Goal: Check status: Check status

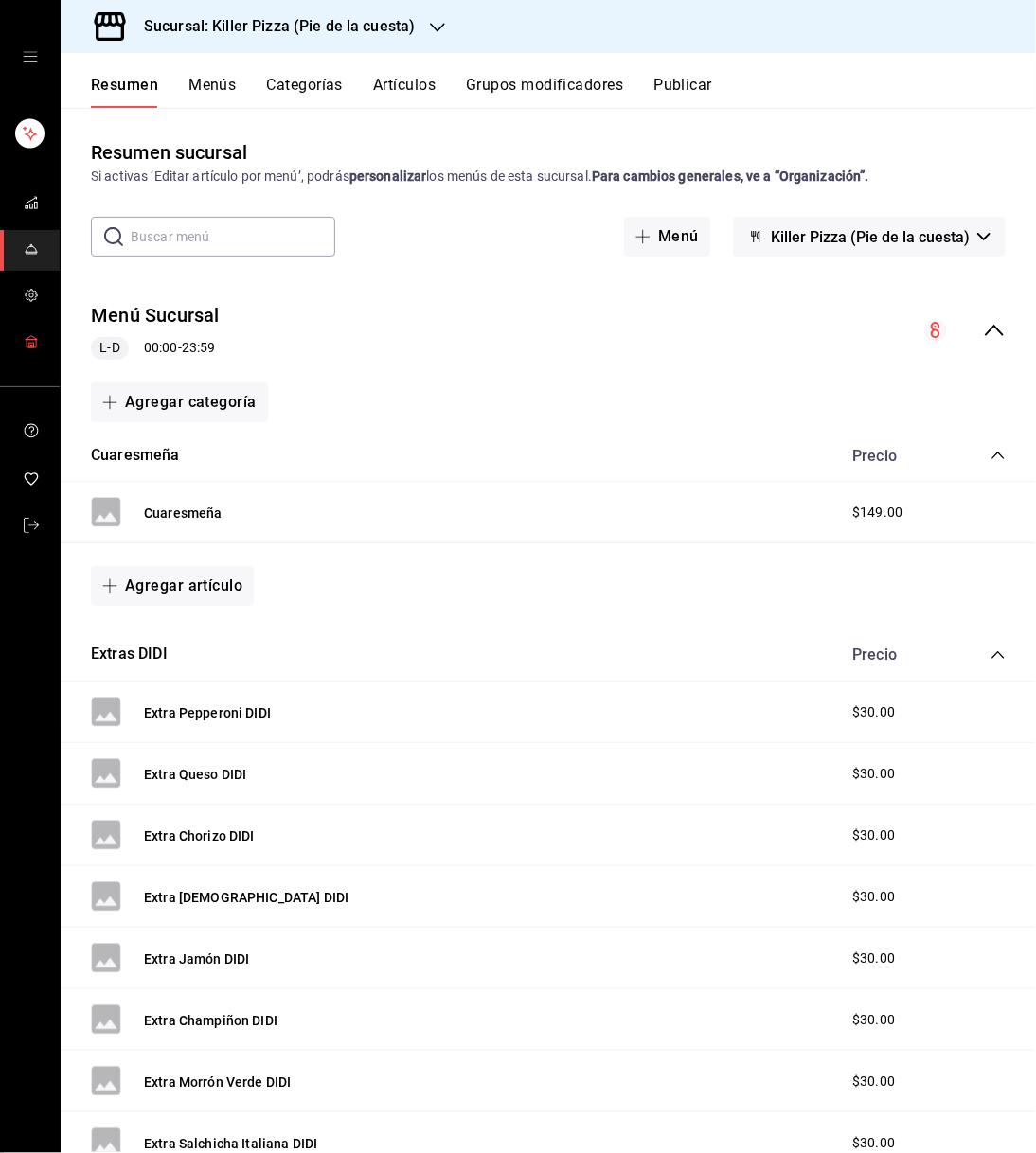
click at [35, 344] on rect "mailbox folders" at bounding box center [32, 344] width 10 height 8
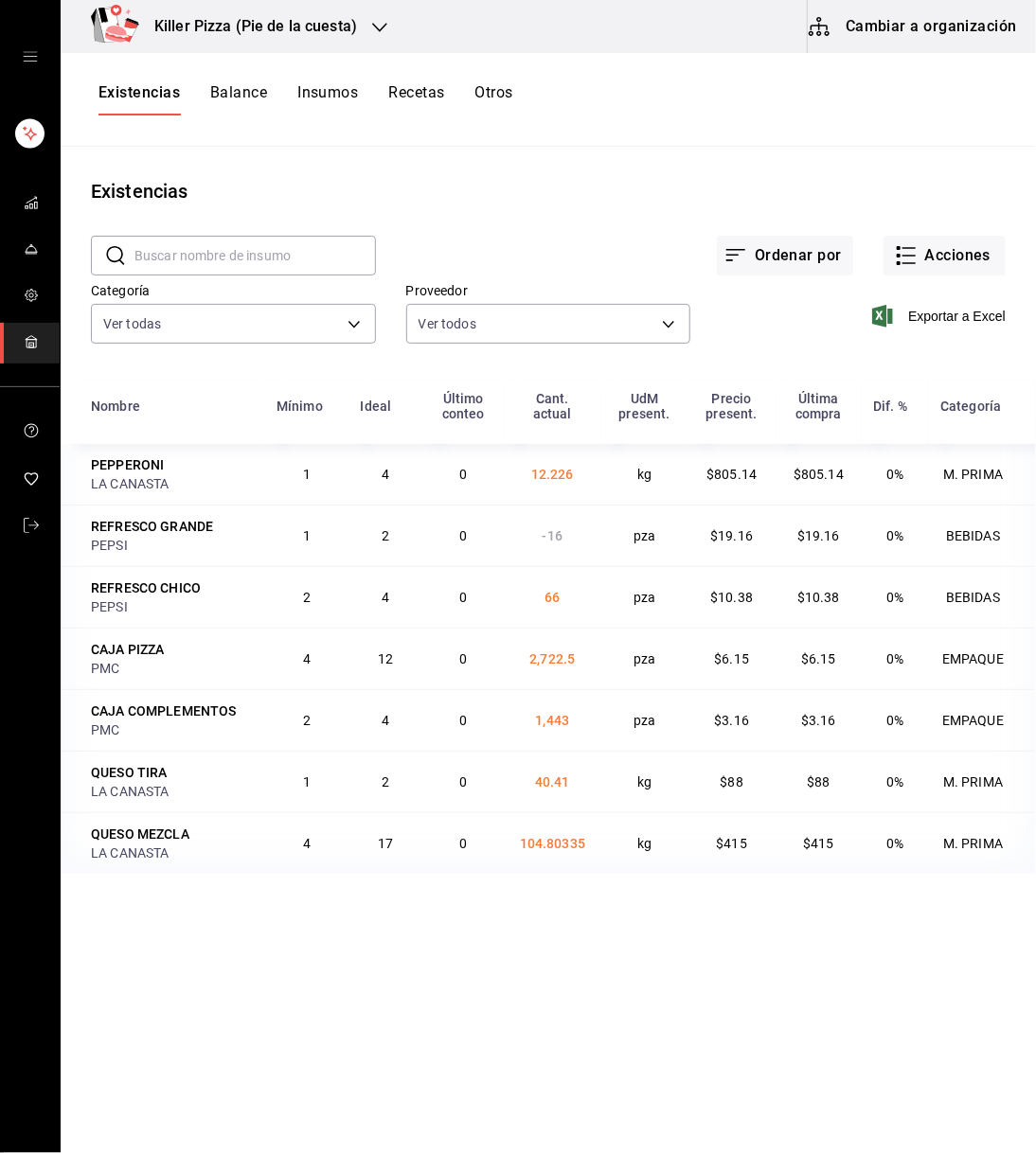
click at [56, 131] on ul "mailbox folders" at bounding box center [30, 148] width 60 height 70
click at [987, 249] on button "Acciones" at bounding box center [945, 255] width 122 height 39
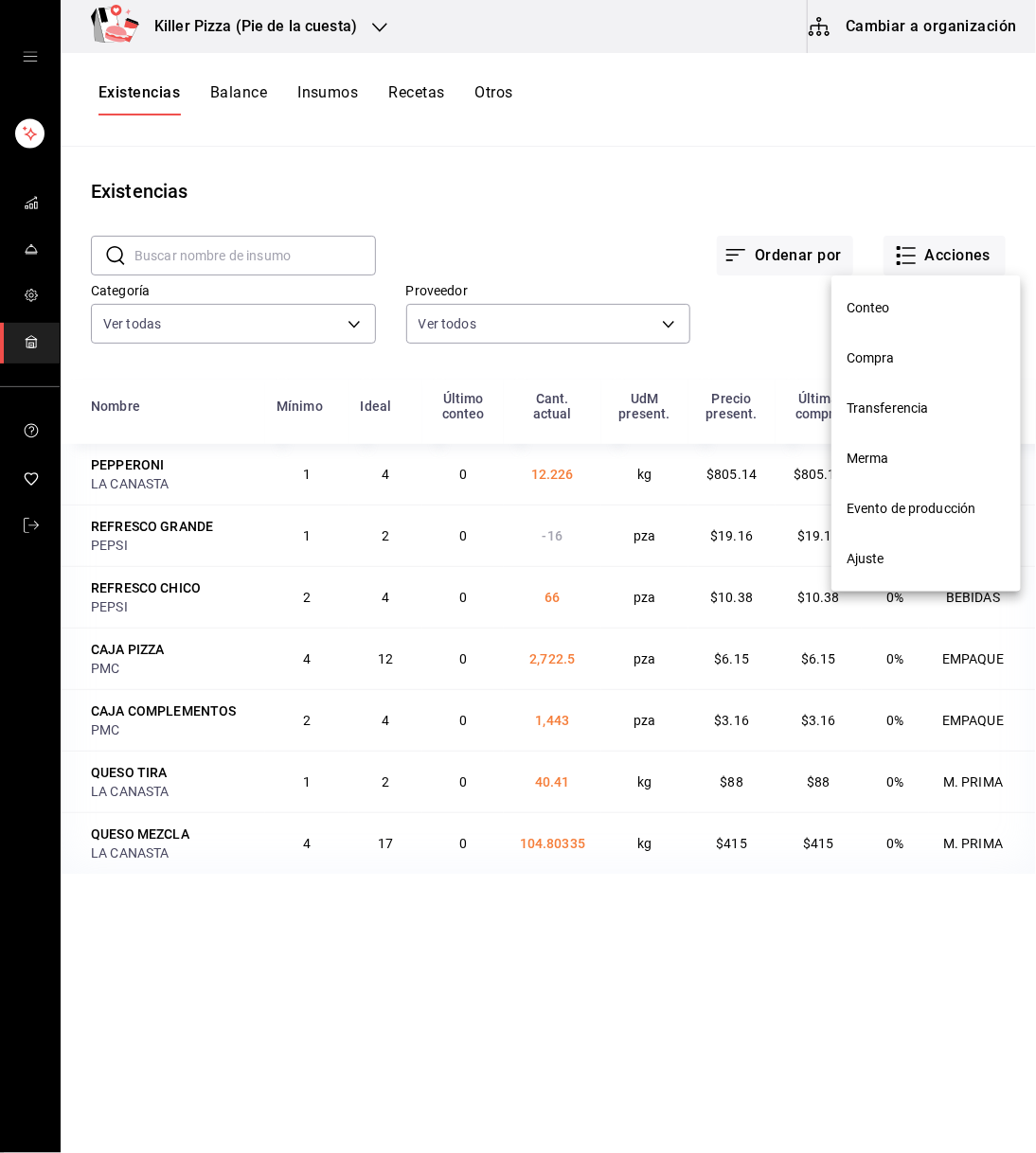
click at [866, 370] on li "Compra" at bounding box center [927, 358] width 189 height 50
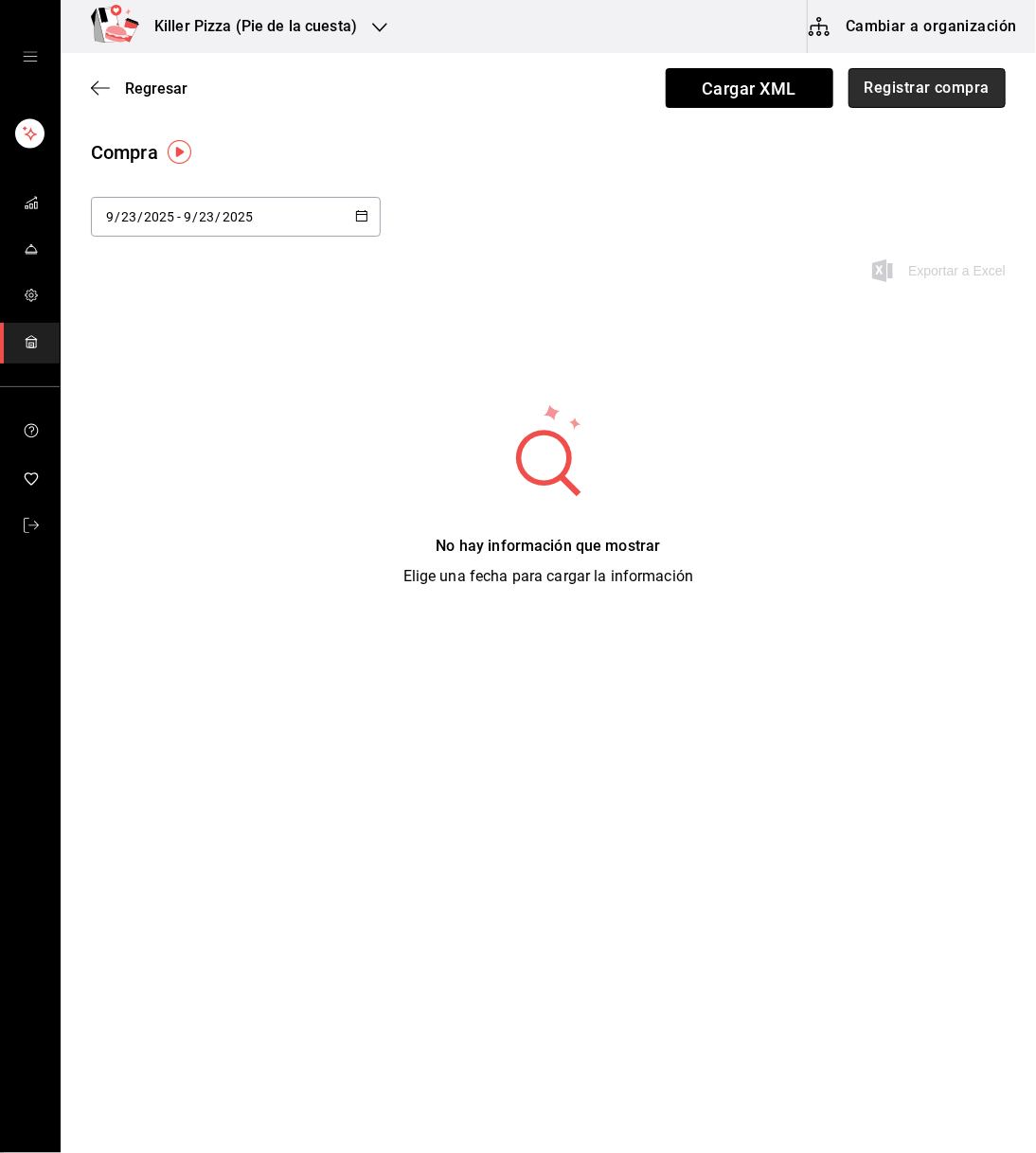
click at [961, 83] on button "Registrar compra" at bounding box center [928, 88] width 158 height 39
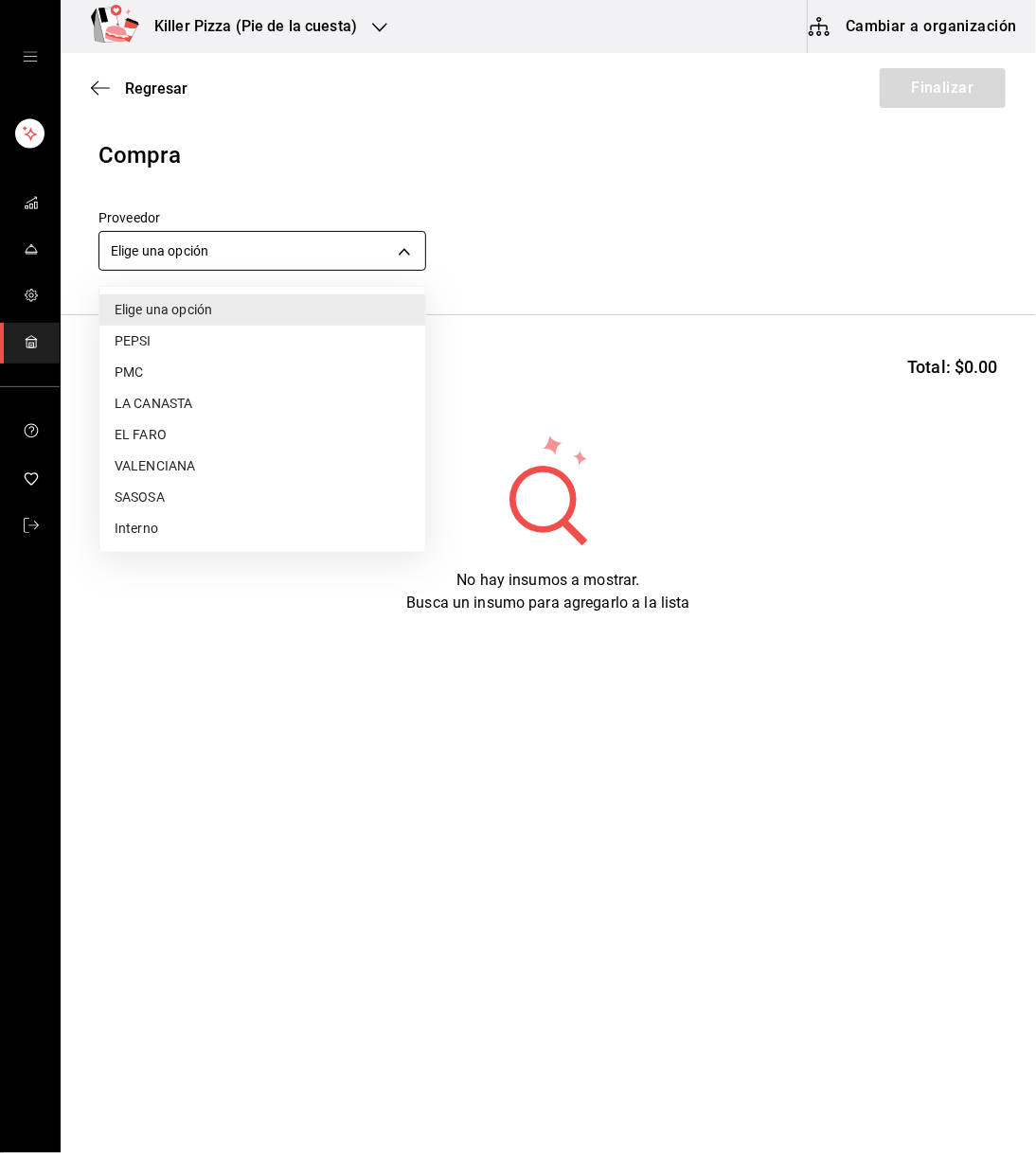
click at [343, 259] on body "Killer Pizza (Pie de la cuesta) Cambiar a organización Regresar Finalizar Compr…" at bounding box center [518, 523] width 1036 height 1047
click at [181, 345] on li "PEPSI" at bounding box center [262, 342] width 326 height 32
type input "72e10760-4da9-40c0-bd9a-3c2460720aa1"
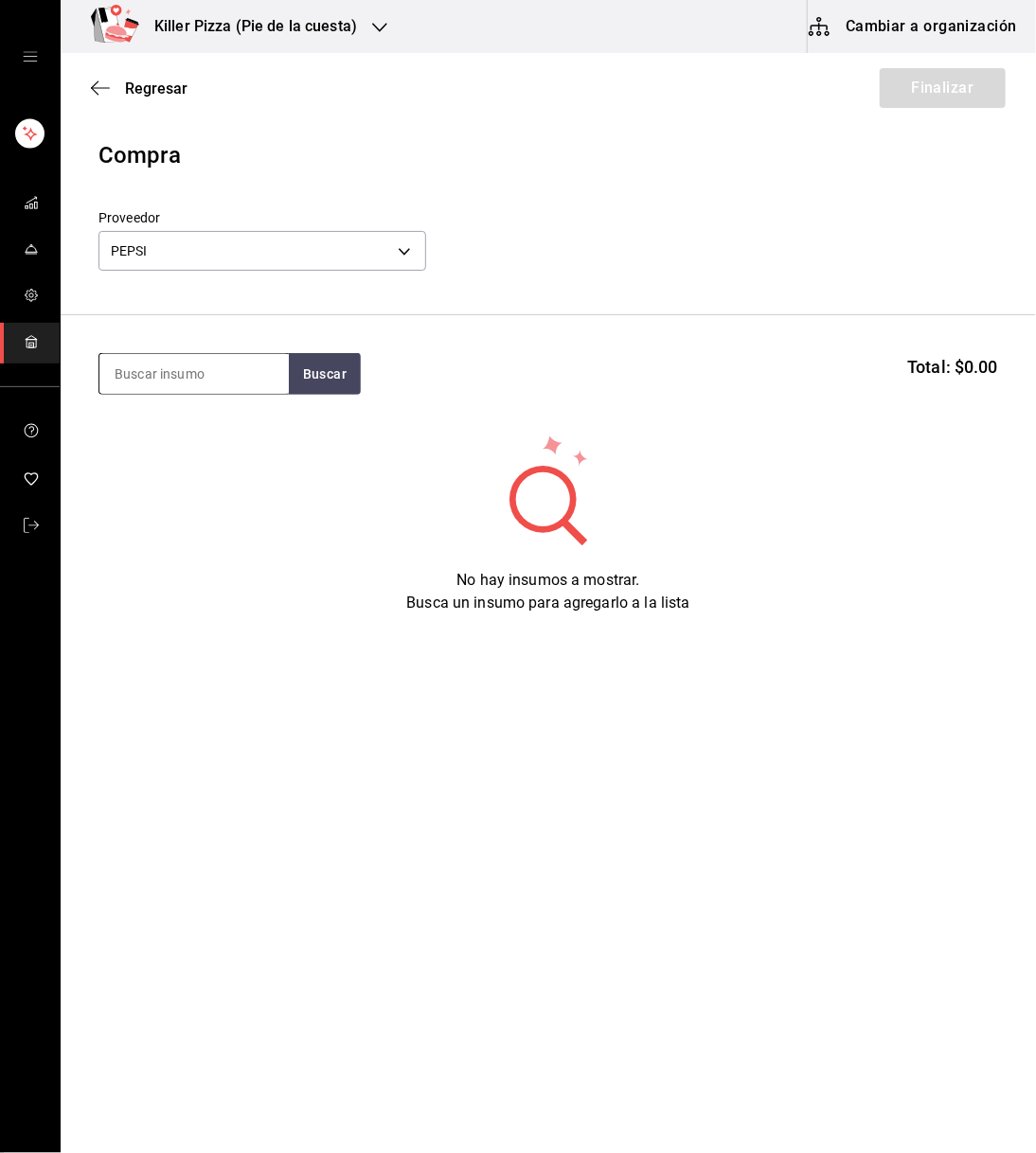
click at [207, 377] on input at bounding box center [194, 373] width 189 height 39
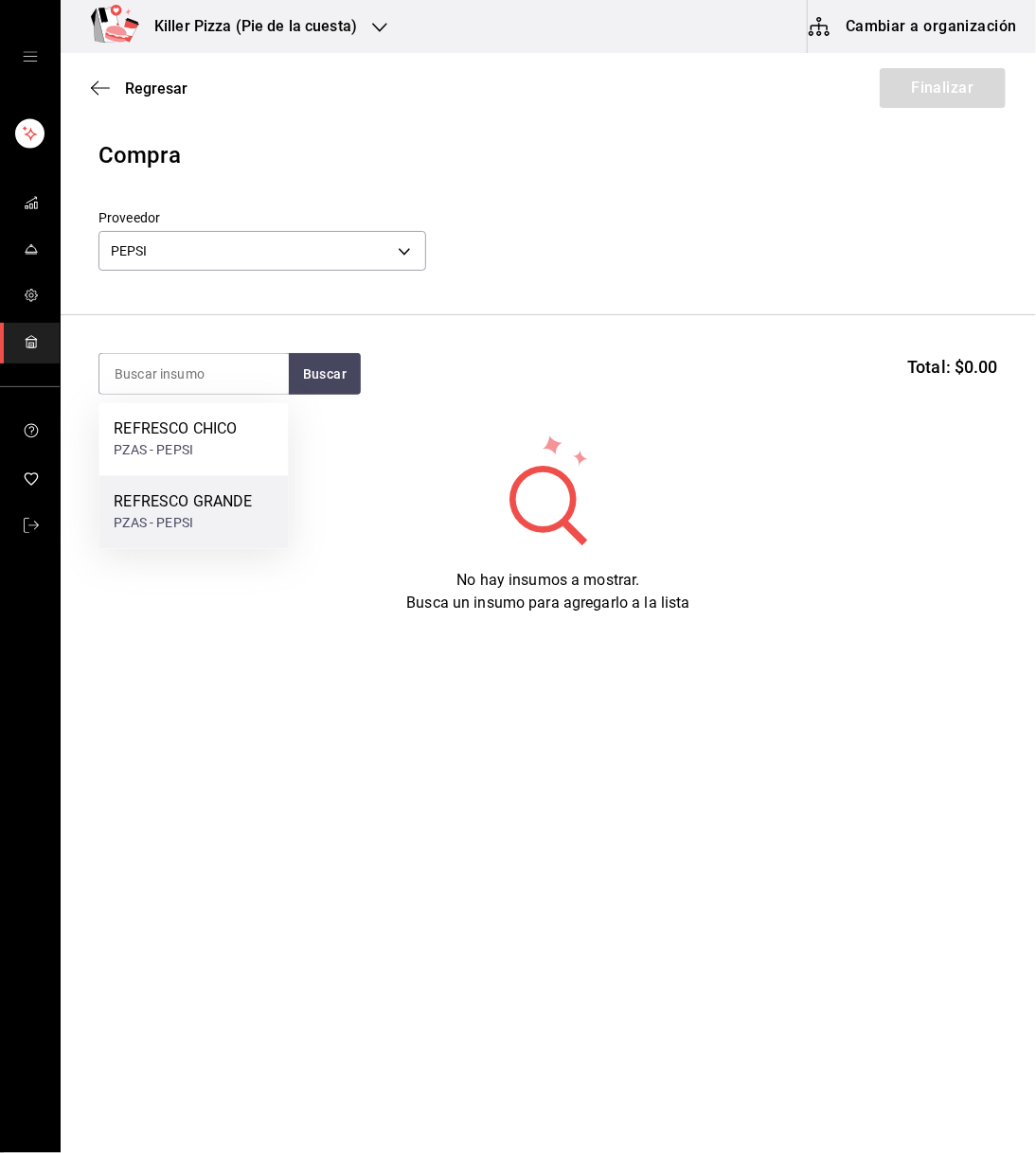
click at [212, 536] on div "REFRESCO GRANDE PZAS - PEPSI" at bounding box center [193, 512] width 189 height 73
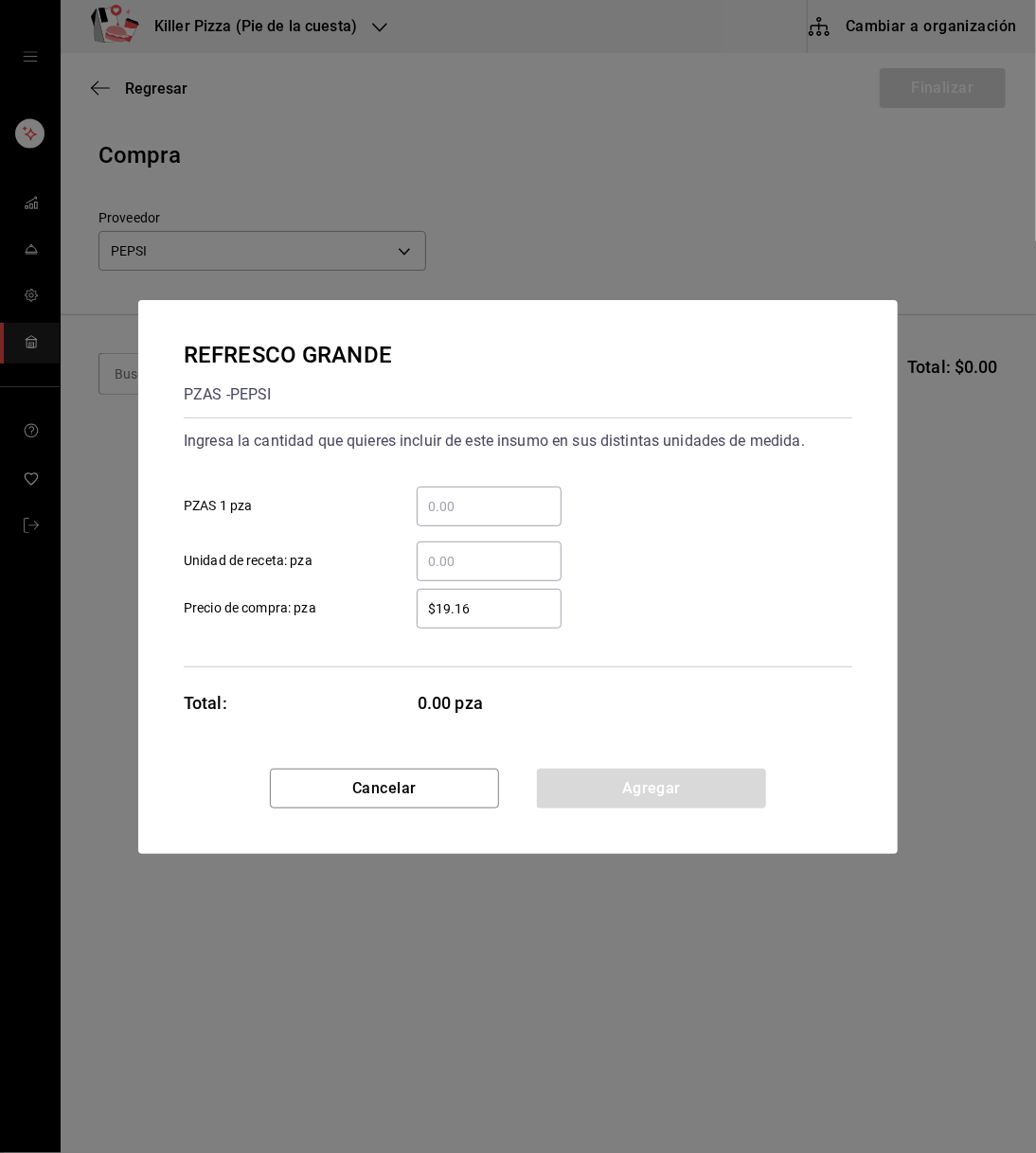
click at [502, 513] on input "​ PZAS 1 pza" at bounding box center [489, 507] width 145 height 23
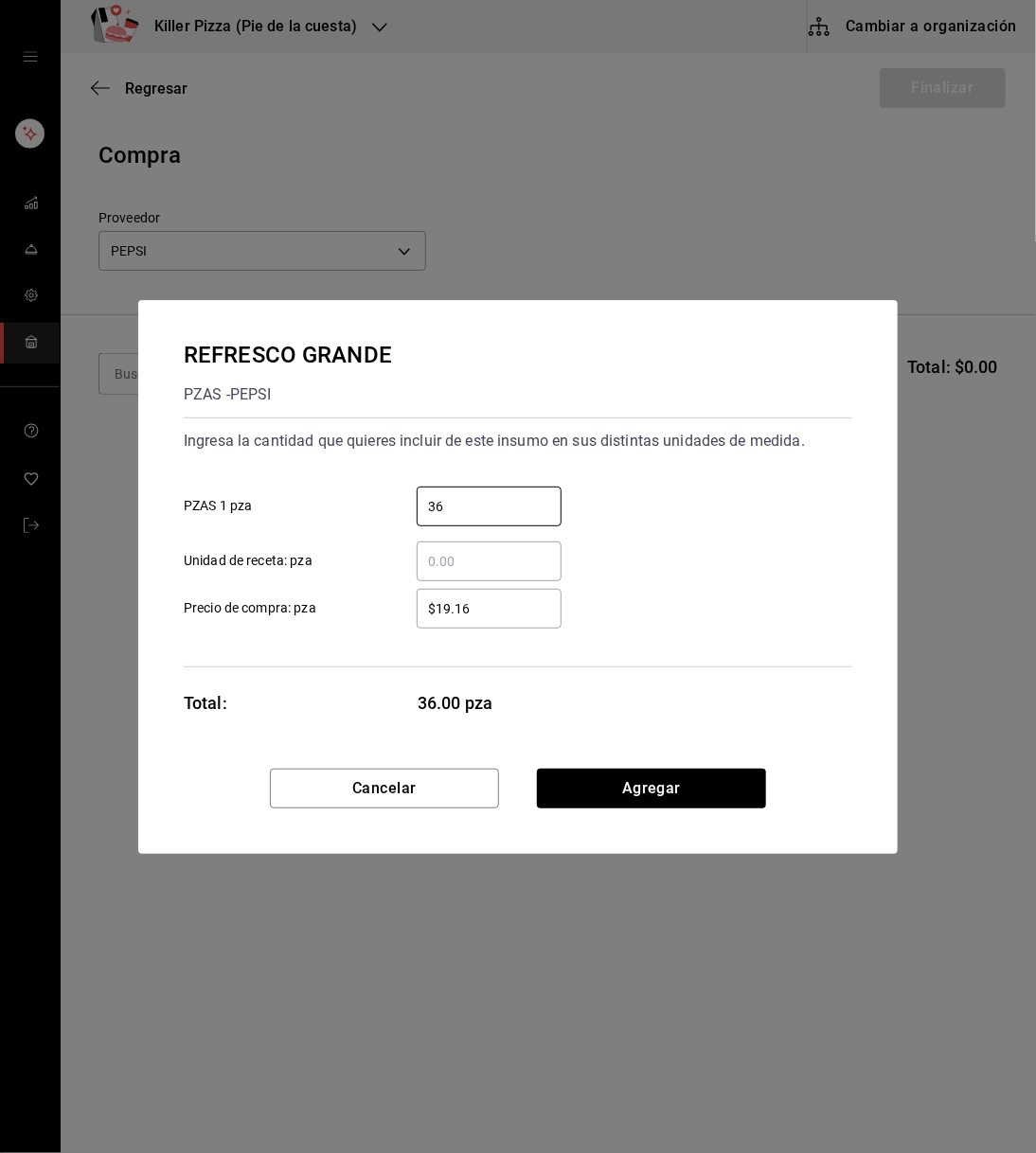
type input "36"
click at [846, 692] on div "REFRESCO GRANDE PZAS - PEPSI Ingresa la cantidad que quieres incluir de este in…" at bounding box center [518, 535] width 760 height 469
click at [656, 793] on button "Agregar" at bounding box center [652, 788] width 230 height 39
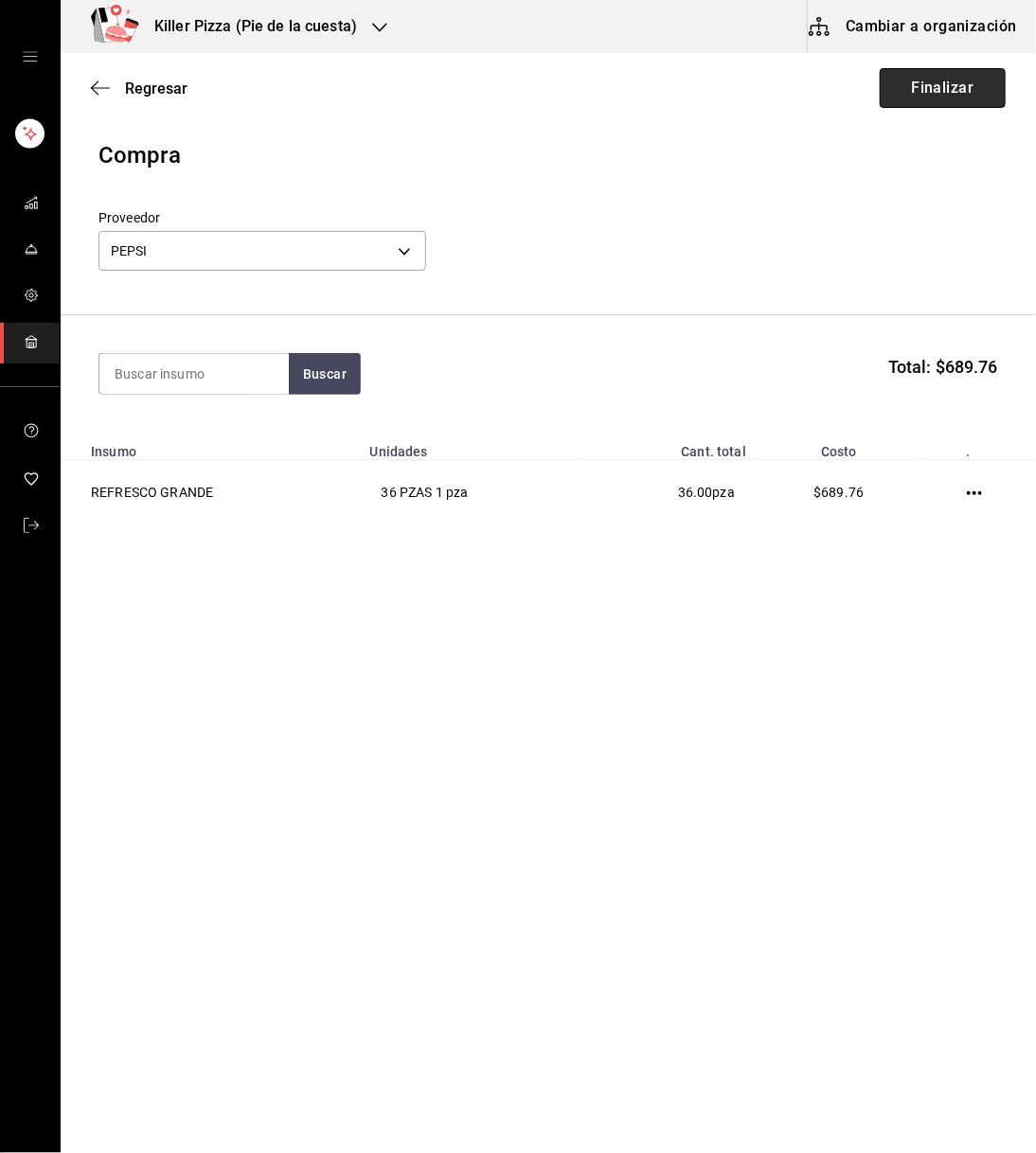
click at [917, 80] on button "Finalizar" at bounding box center [943, 88] width 126 height 39
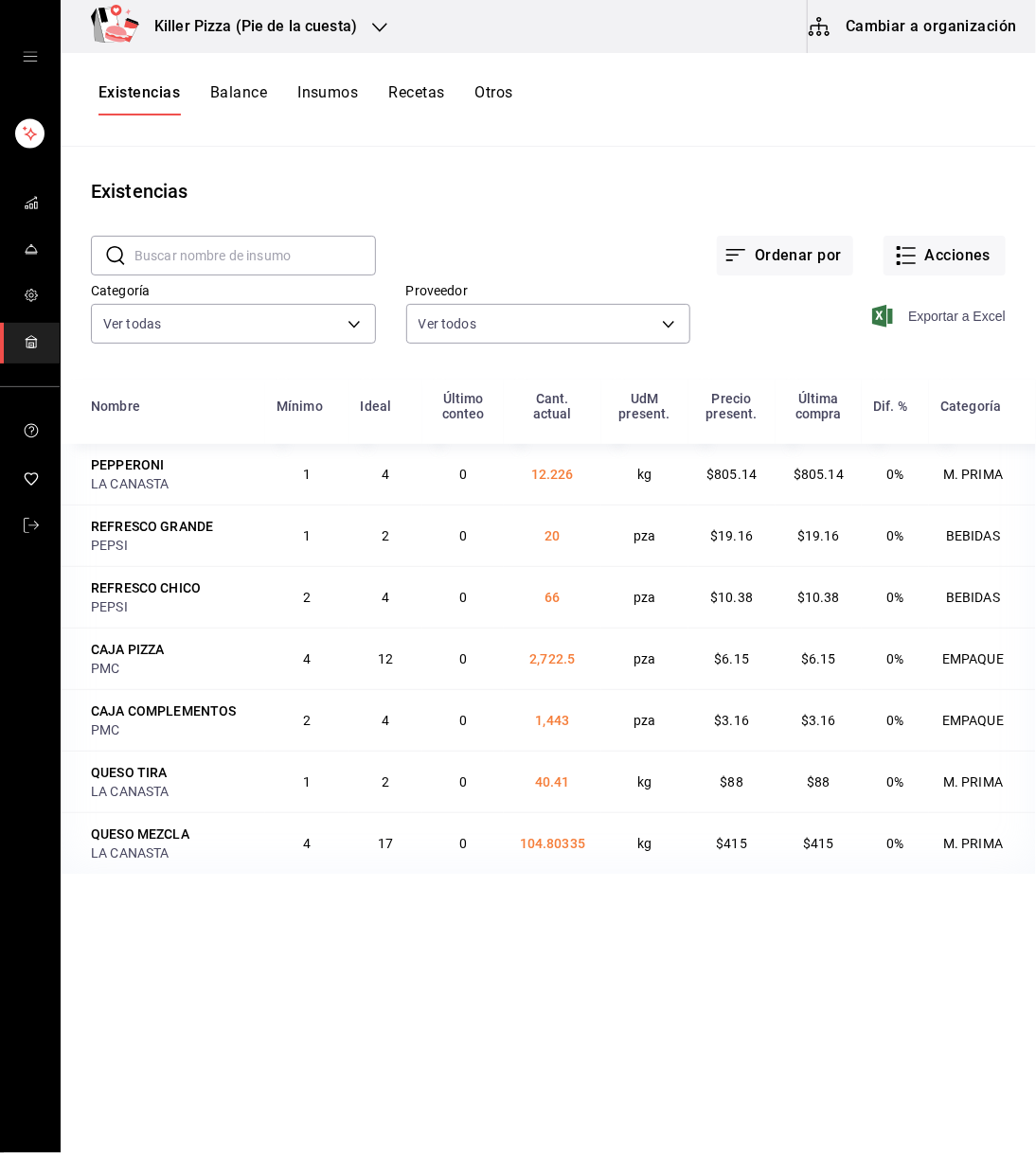
click at [911, 317] on span "Exportar a Excel" at bounding box center [941, 315] width 130 height 23
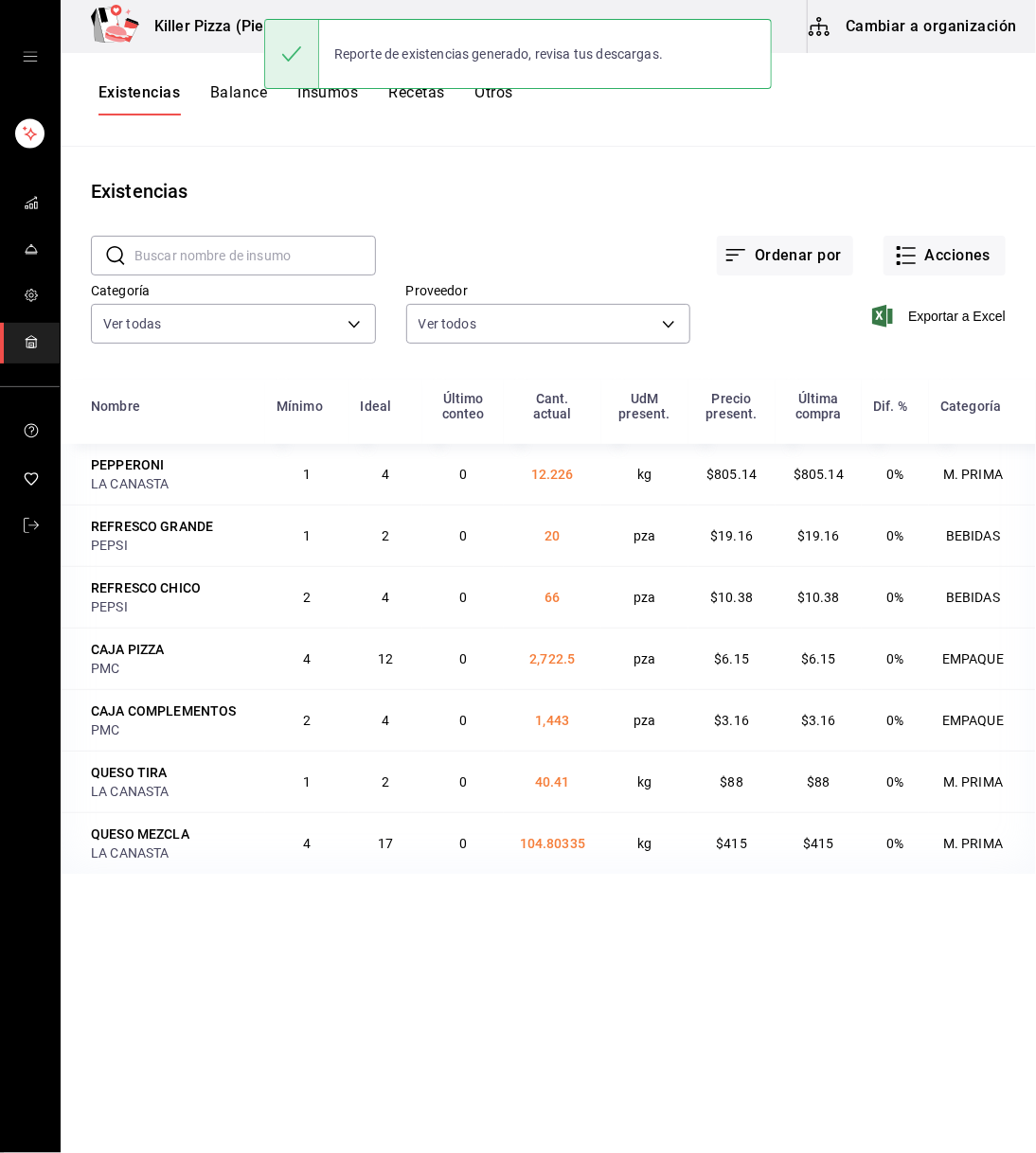
click at [212, 21] on h3 "Killer Pizza (Pie de la cuesta)" at bounding box center [247, 26] width 218 height 23
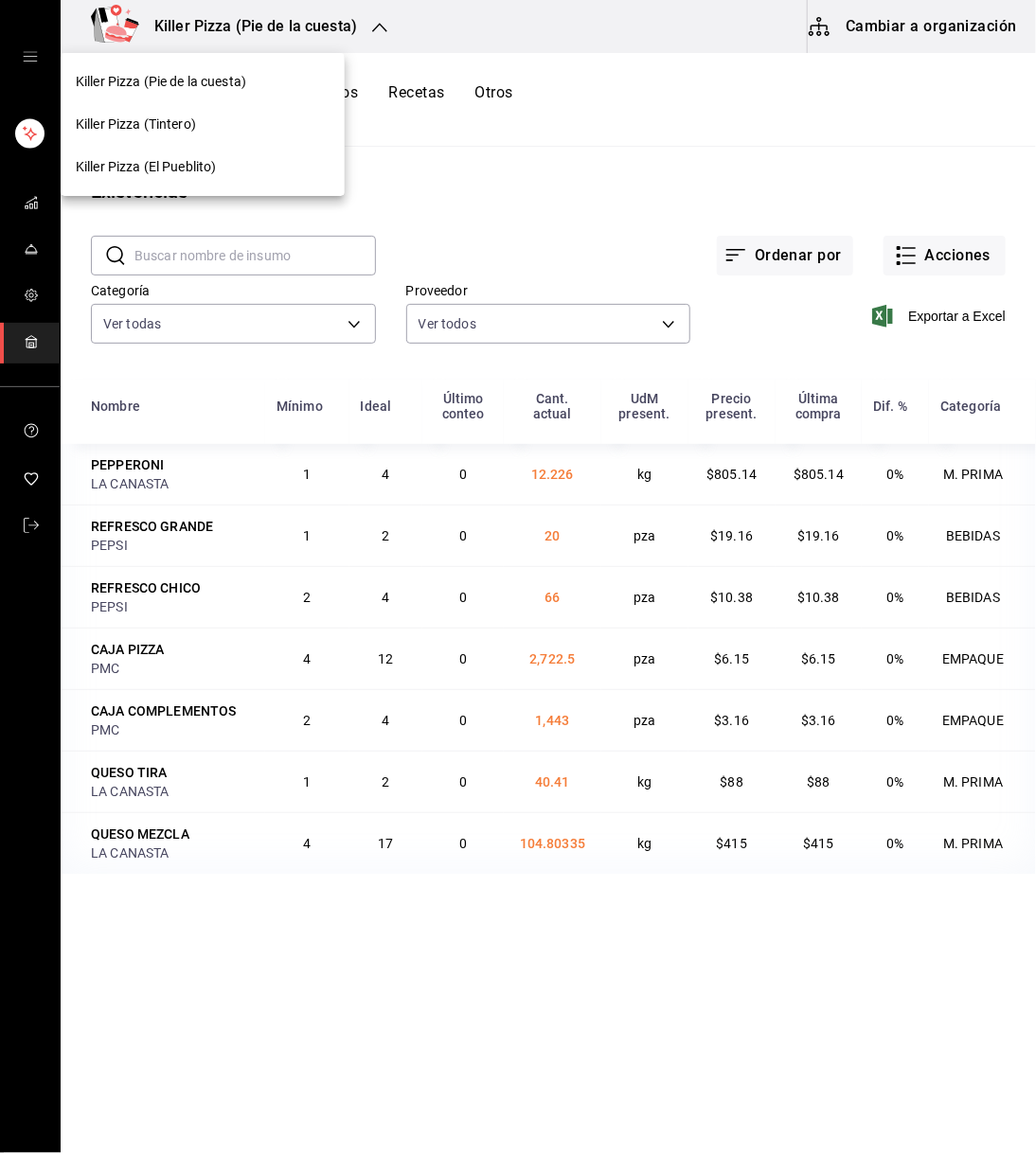
click at [198, 167] on span "Killer Pizza (El Pueblito)" at bounding box center [146, 168] width 140 height 20
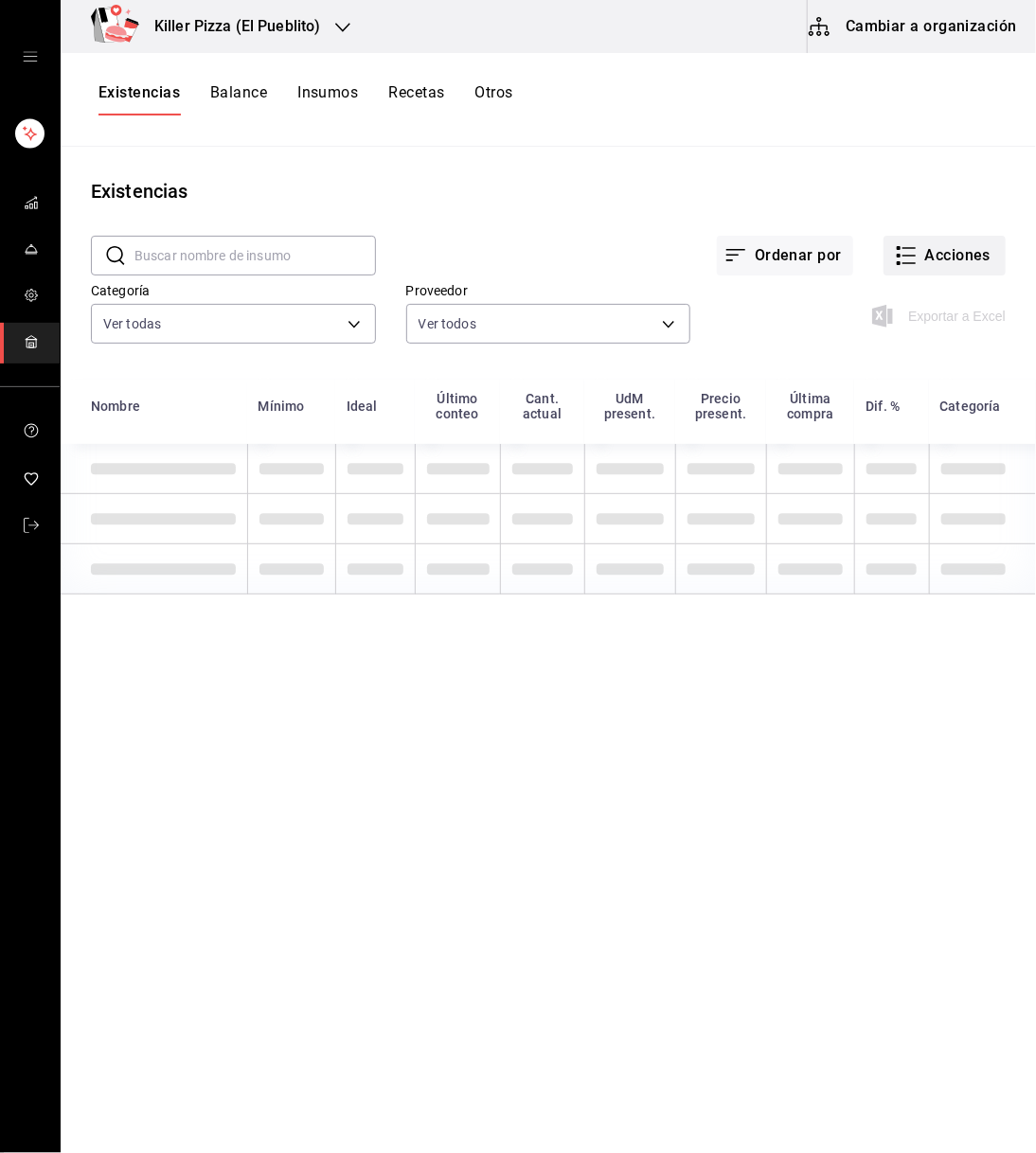
click at [916, 257] on icon "button" at bounding box center [906, 255] width 23 height 23
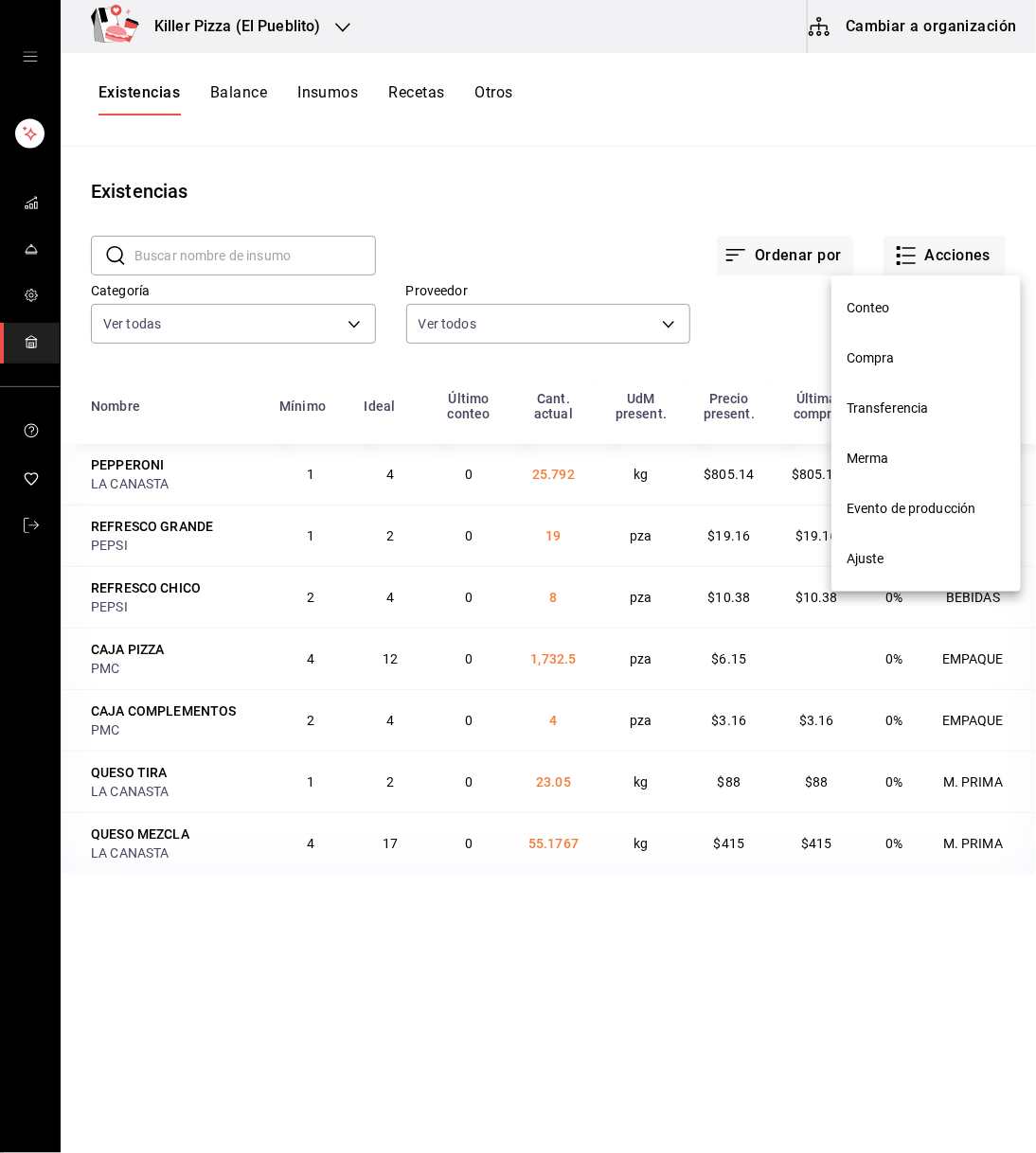
click at [598, 190] on div at bounding box center [518, 576] width 1036 height 1153
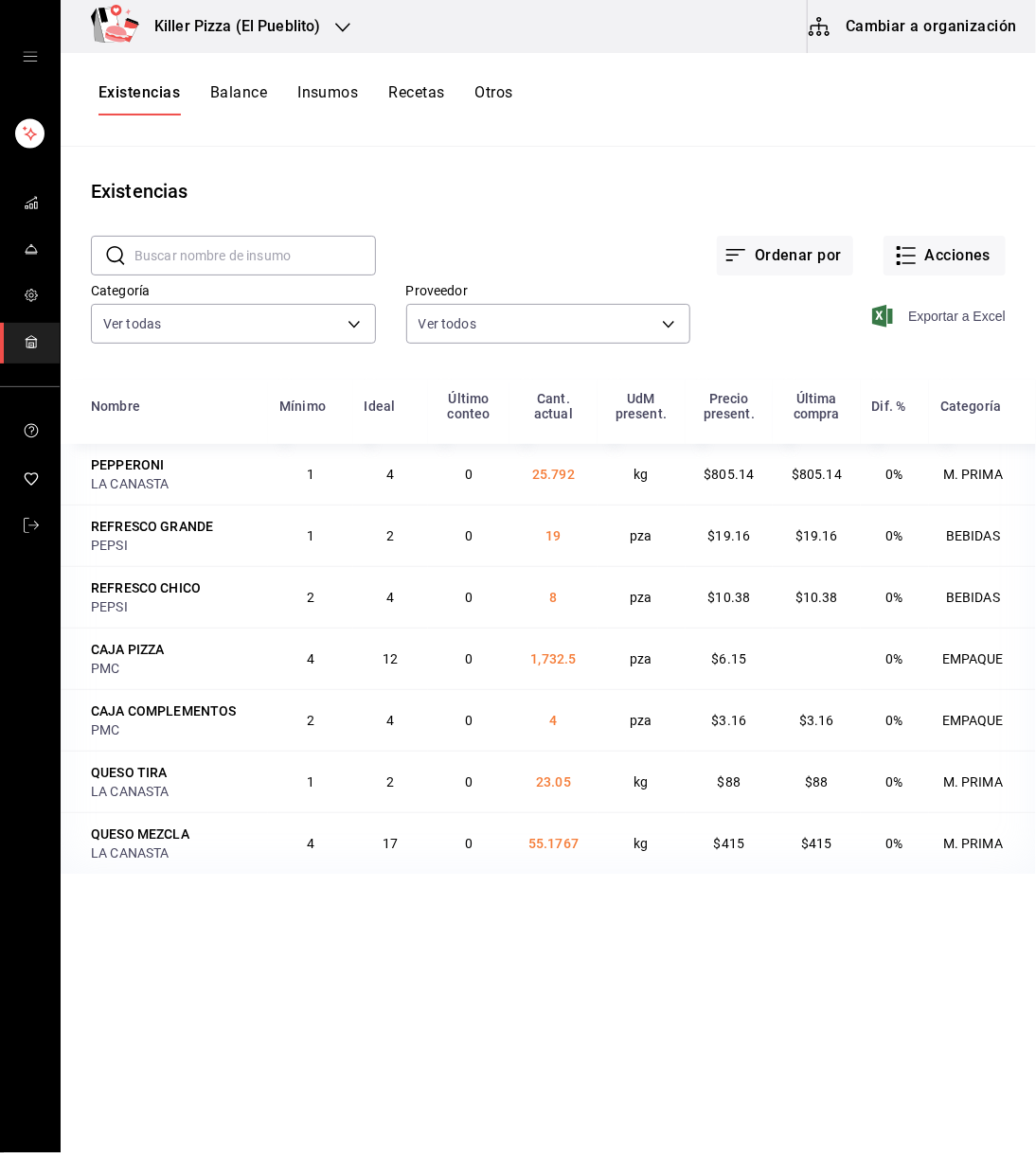
click at [936, 320] on span "Exportar a Excel" at bounding box center [941, 315] width 130 height 23
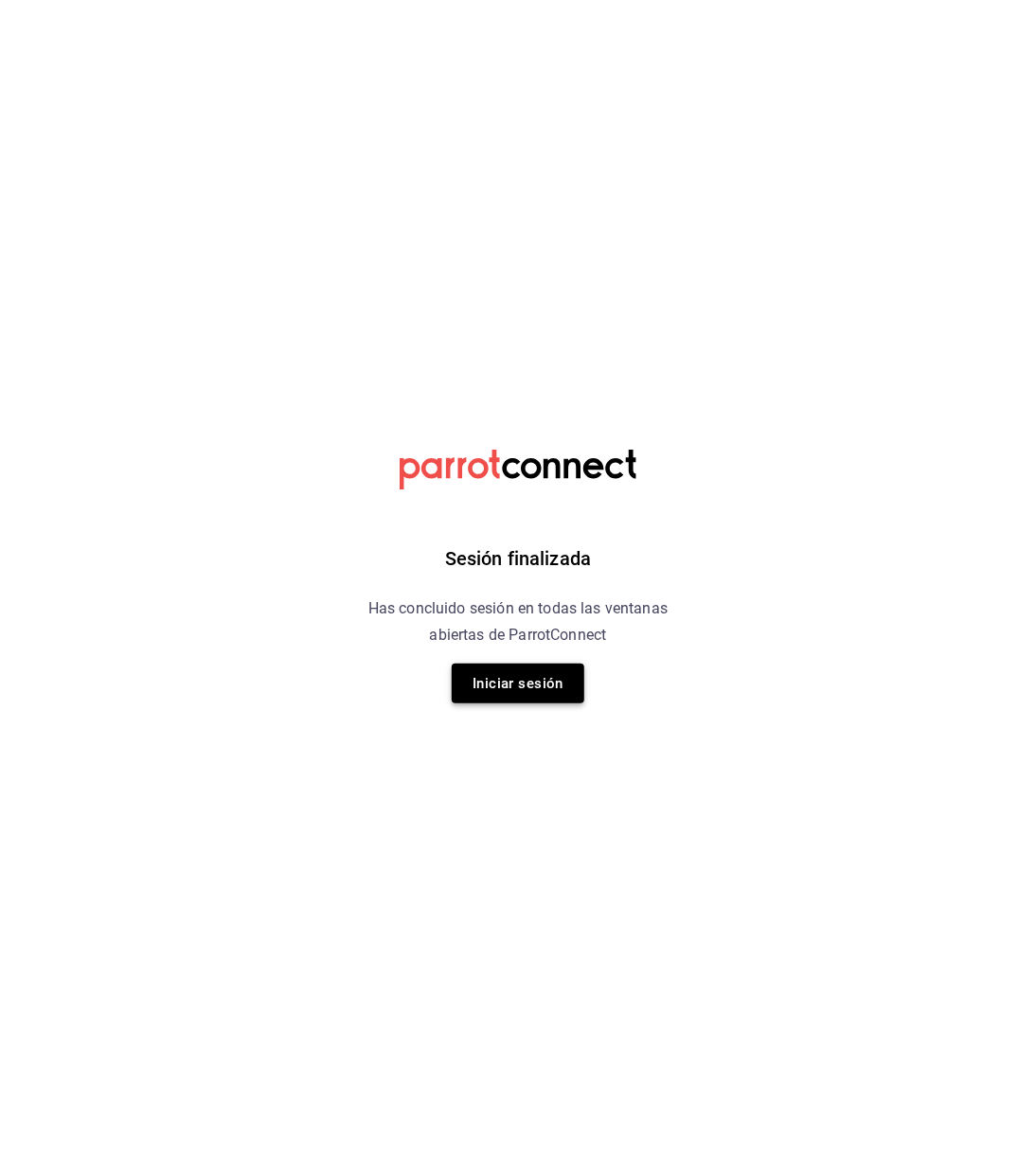
click at [546, 668] on button "Iniciar sesión" at bounding box center [518, 684] width 133 height 39
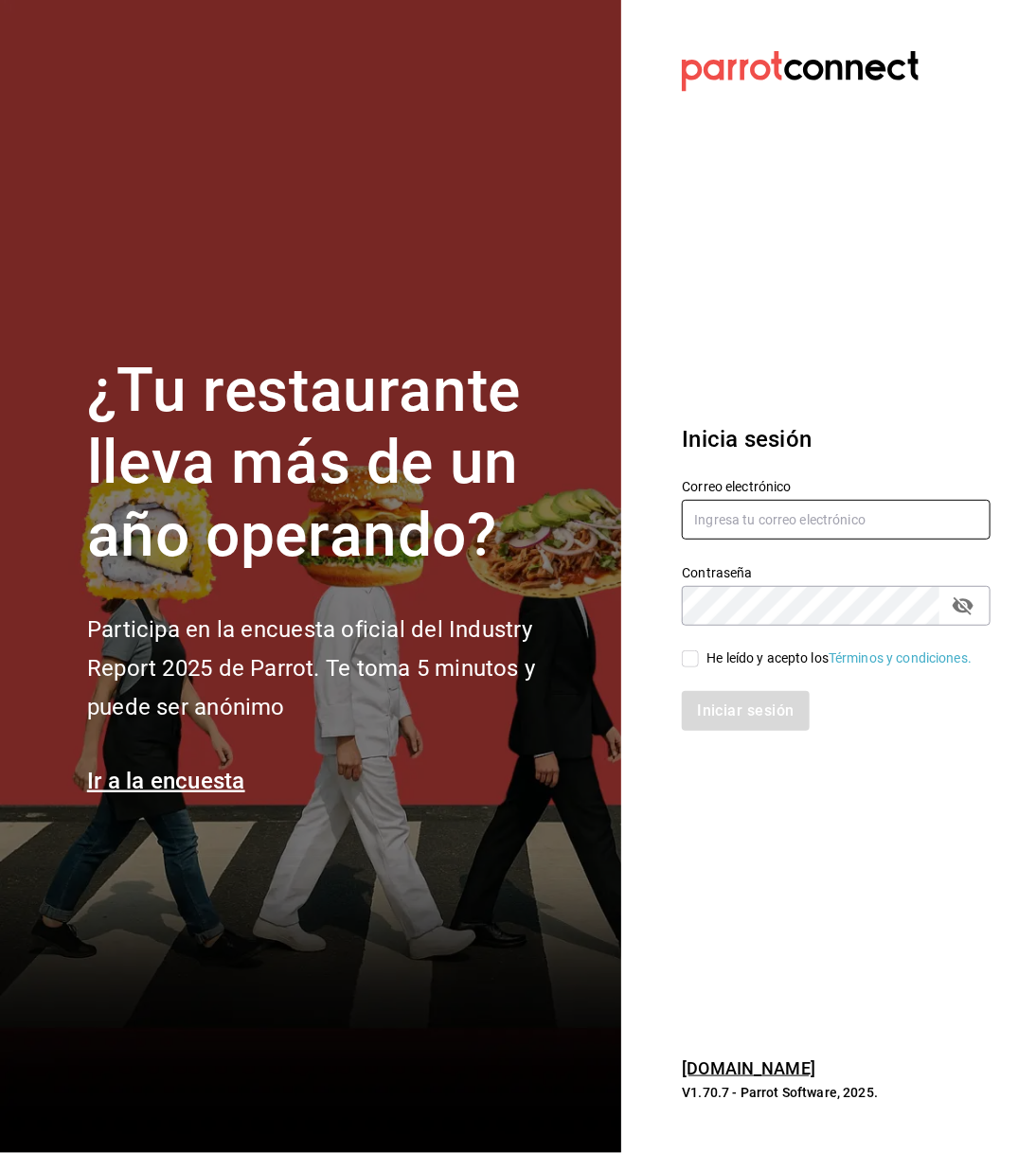
type input "supervision.killerpizza@gmail.com"
click at [685, 656] on input "He leído y acepto los Términos y condiciones." at bounding box center [690, 658] width 17 height 17
checkbox input "true"
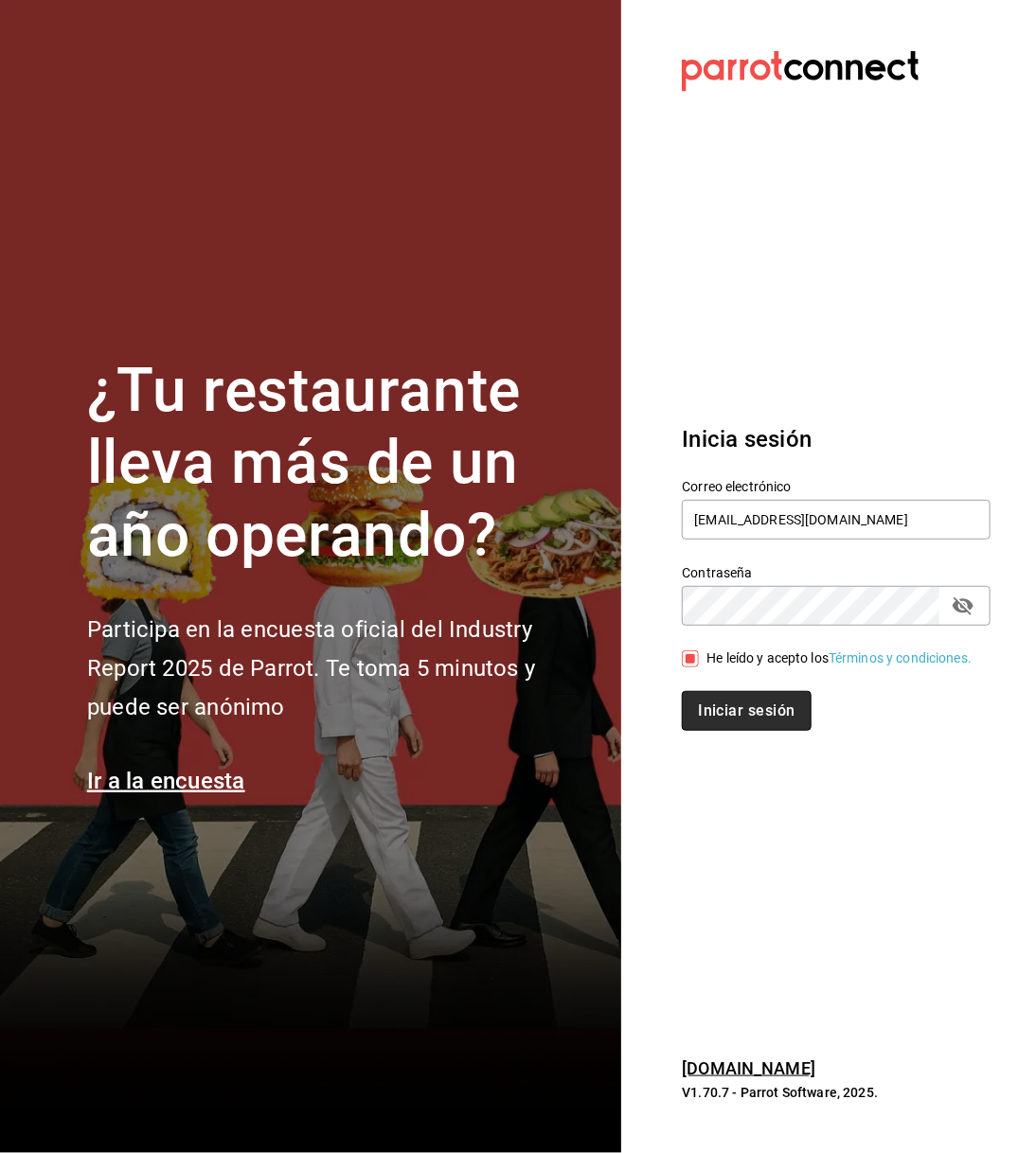
click at [723, 719] on button "Iniciar sesión" at bounding box center [746, 711] width 129 height 39
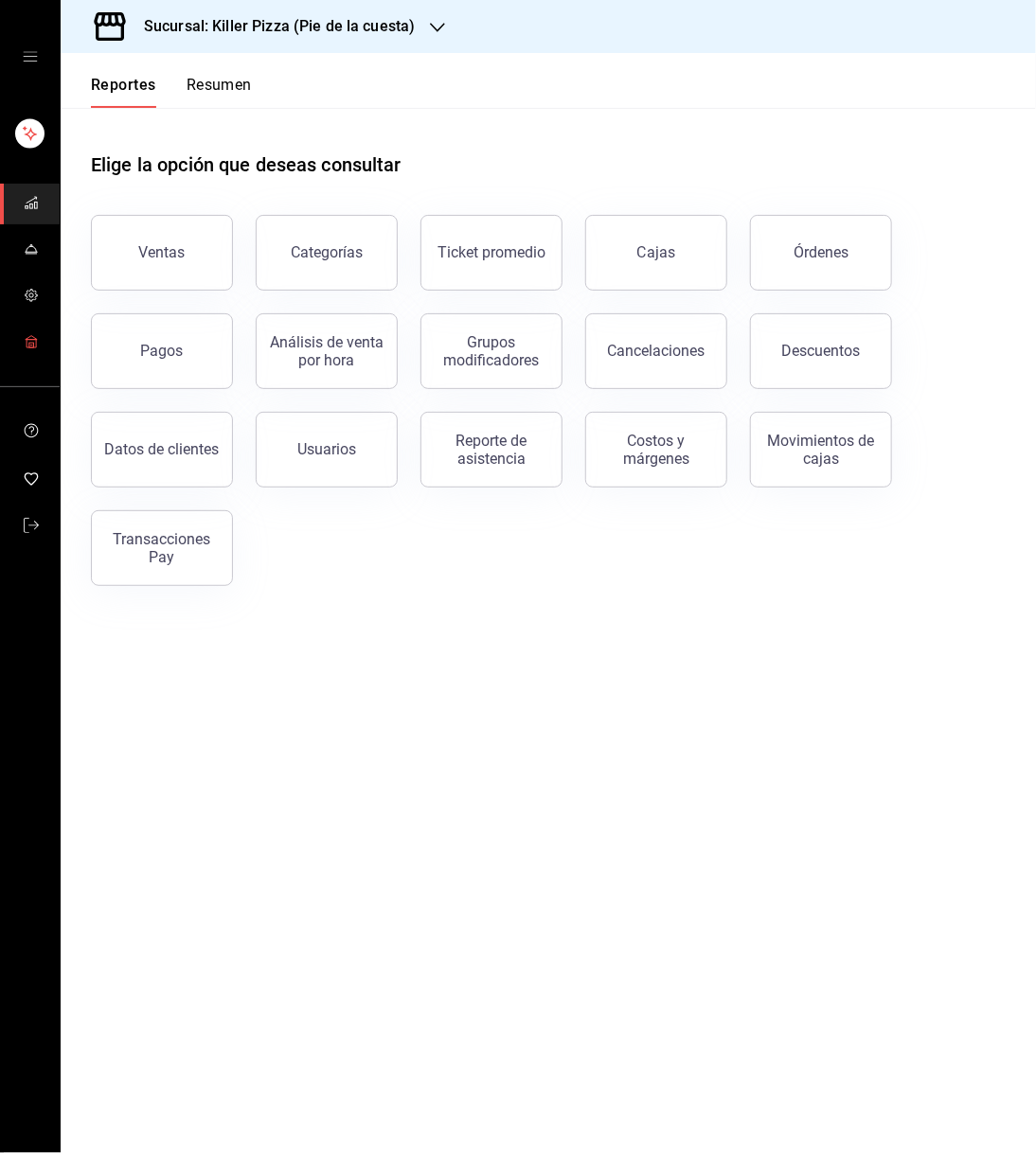
click at [36, 330] on span "mailbox folders" at bounding box center [31, 343] width 15 height 26
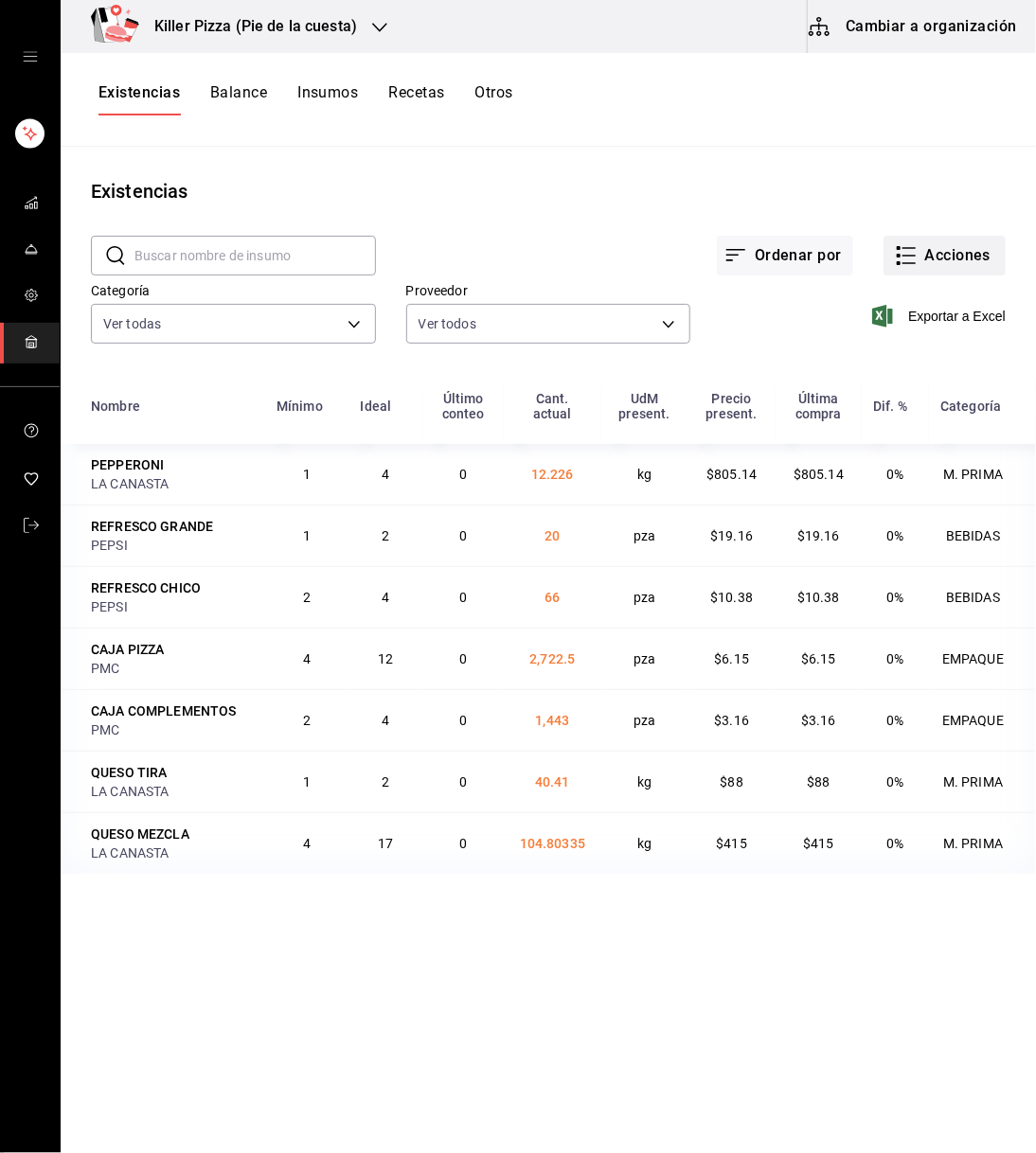
click at [939, 263] on button "Acciones" at bounding box center [945, 255] width 122 height 39
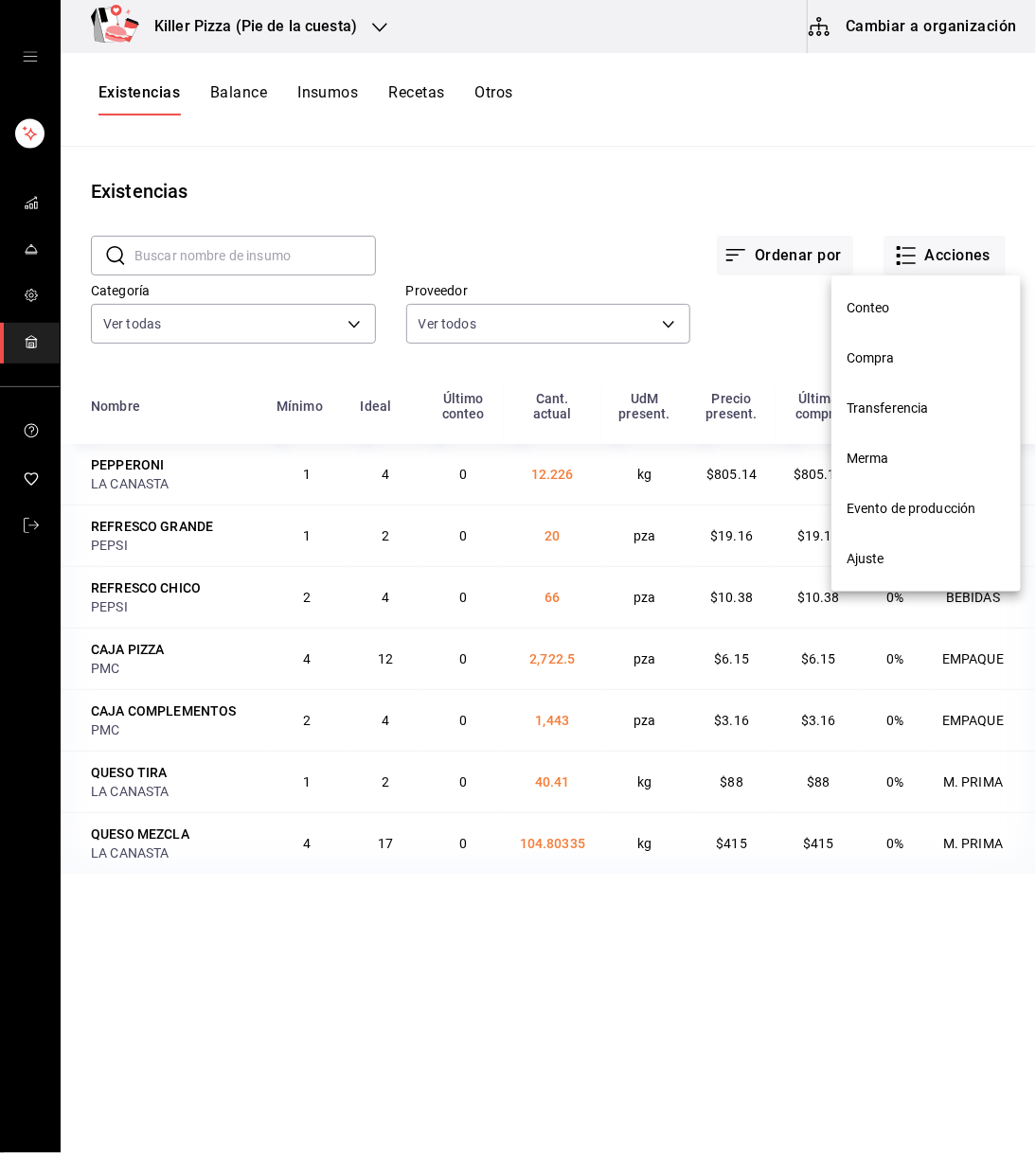
click at [899, 396] on li "Transferencia" at bounding box center [927, 408] width 189 height 50
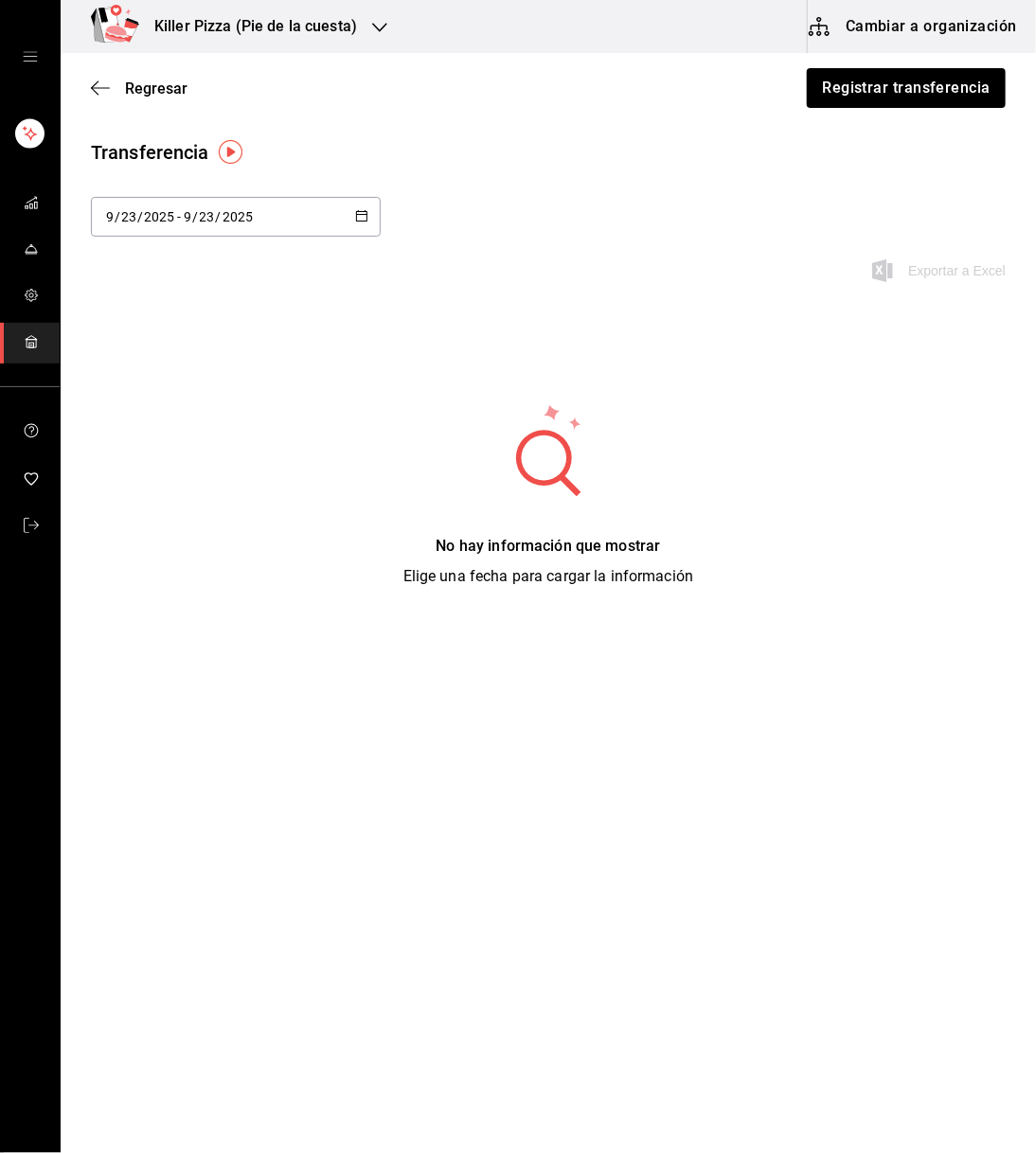
click at [360, 214] on \(Stroke\) "button" at bounding box center [362, 214] width 11 height 1
click at [169, 368] on li "Última semana" at bounding box center [180, 362] width 179 height 42
type input "[DATE]"
type input "21"
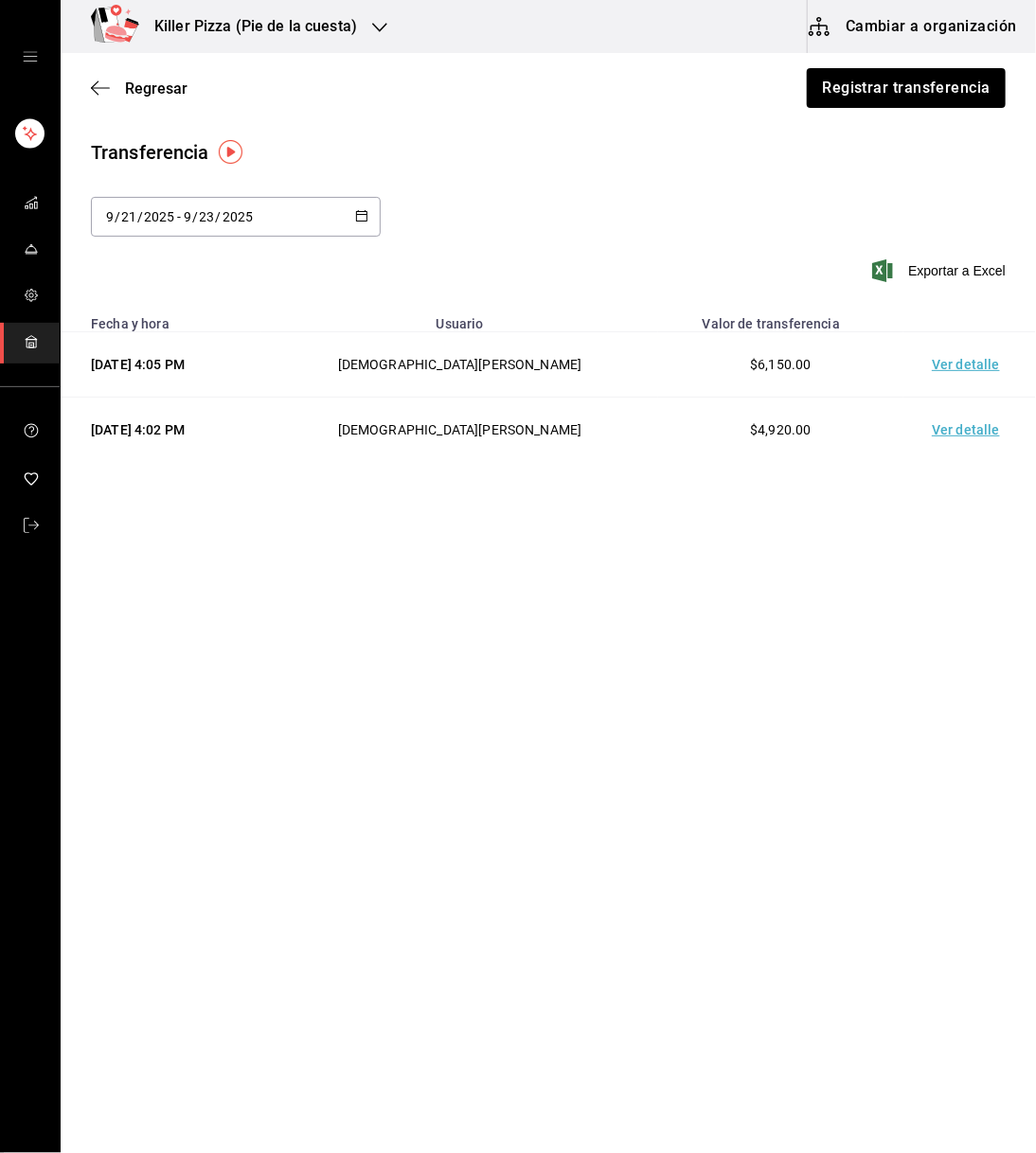
click at [963, 366] on td "Ver detalle" at bounding box center [970, 365] width 133 height 65
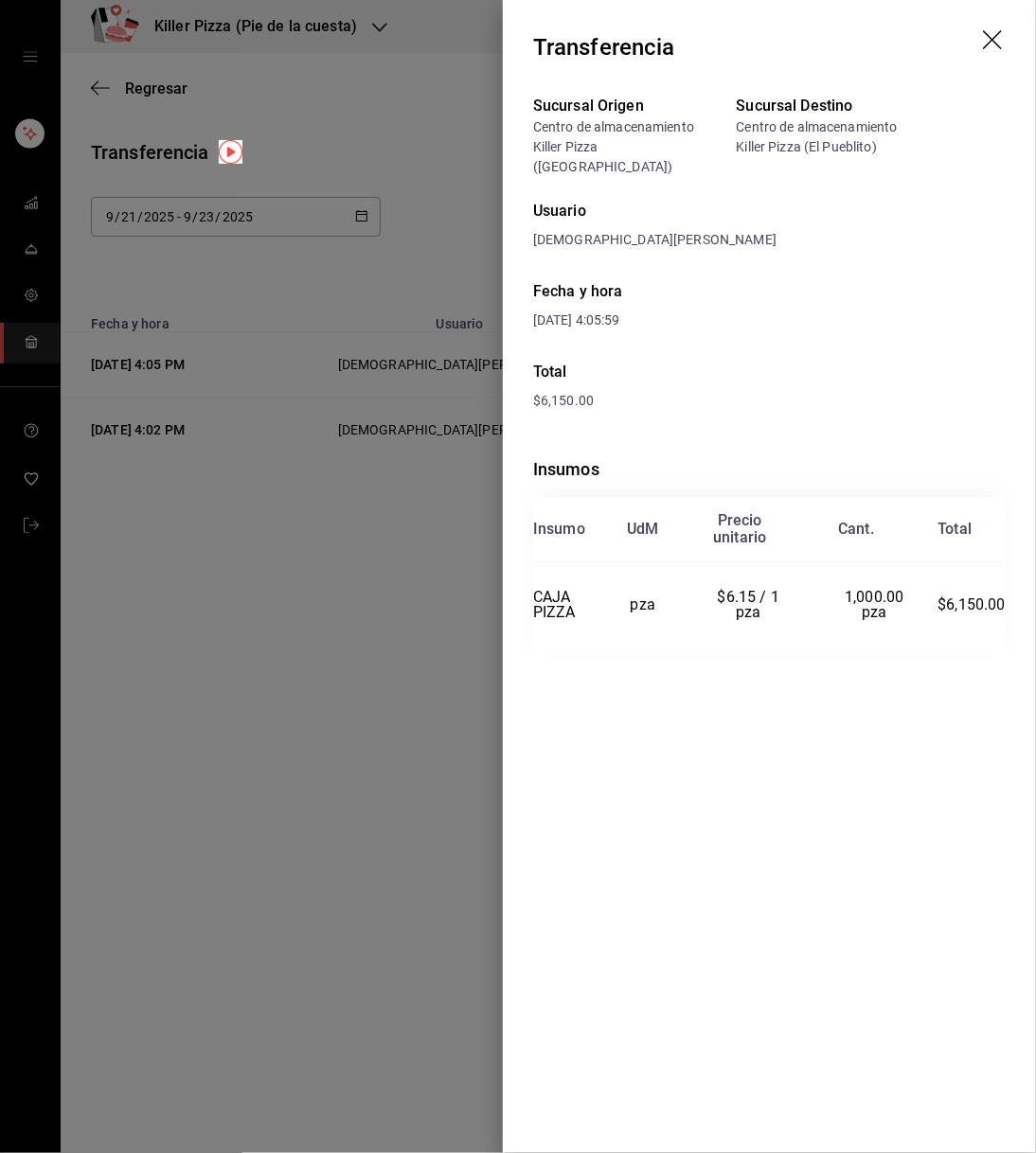
click at [1000, 38] on icon "drag" at bounding box center [994, 41] width 23 height 23
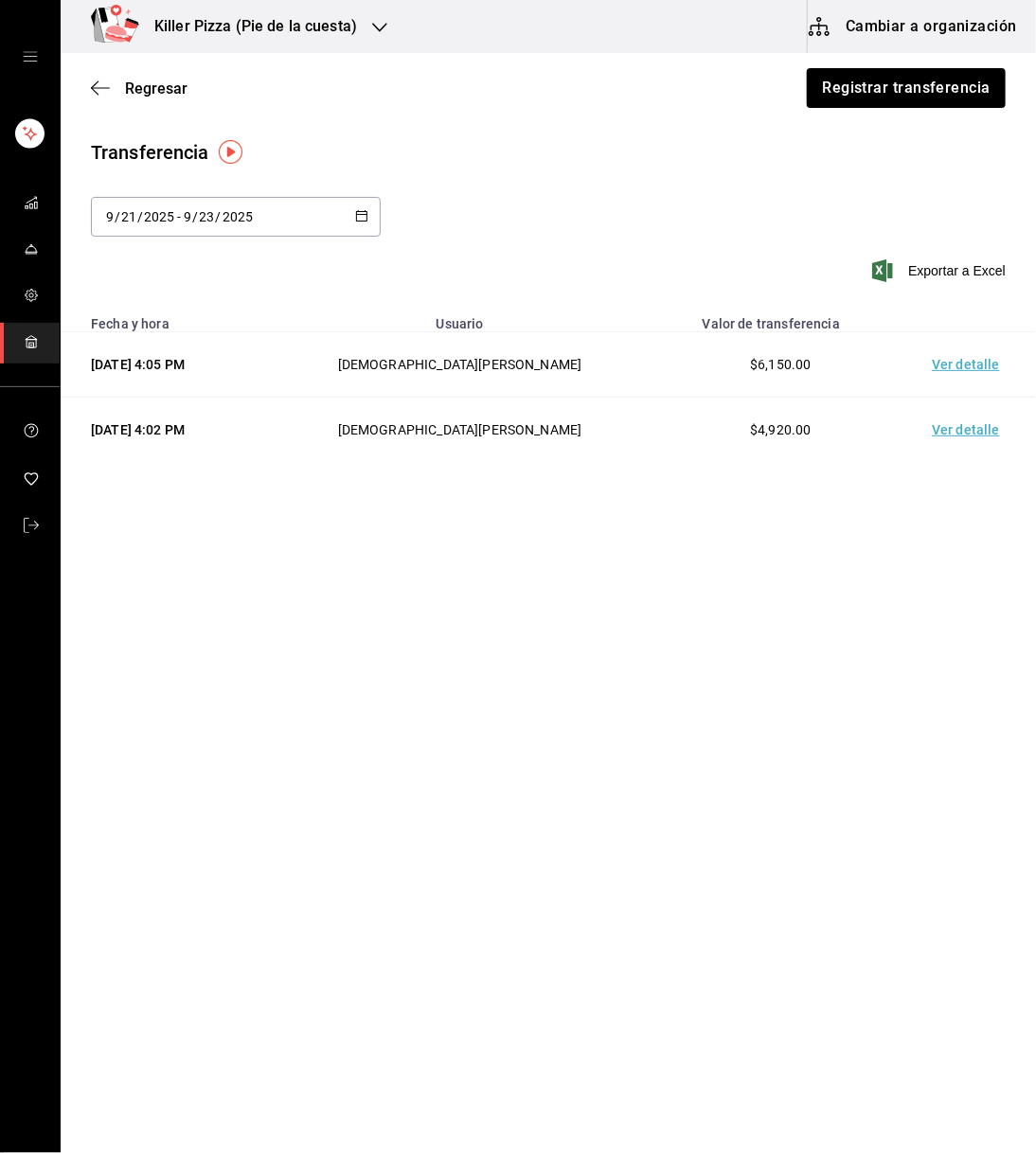
click at [965, 428] on td "Ver detalle" at bounding box center [970, 431] width 133 height 65
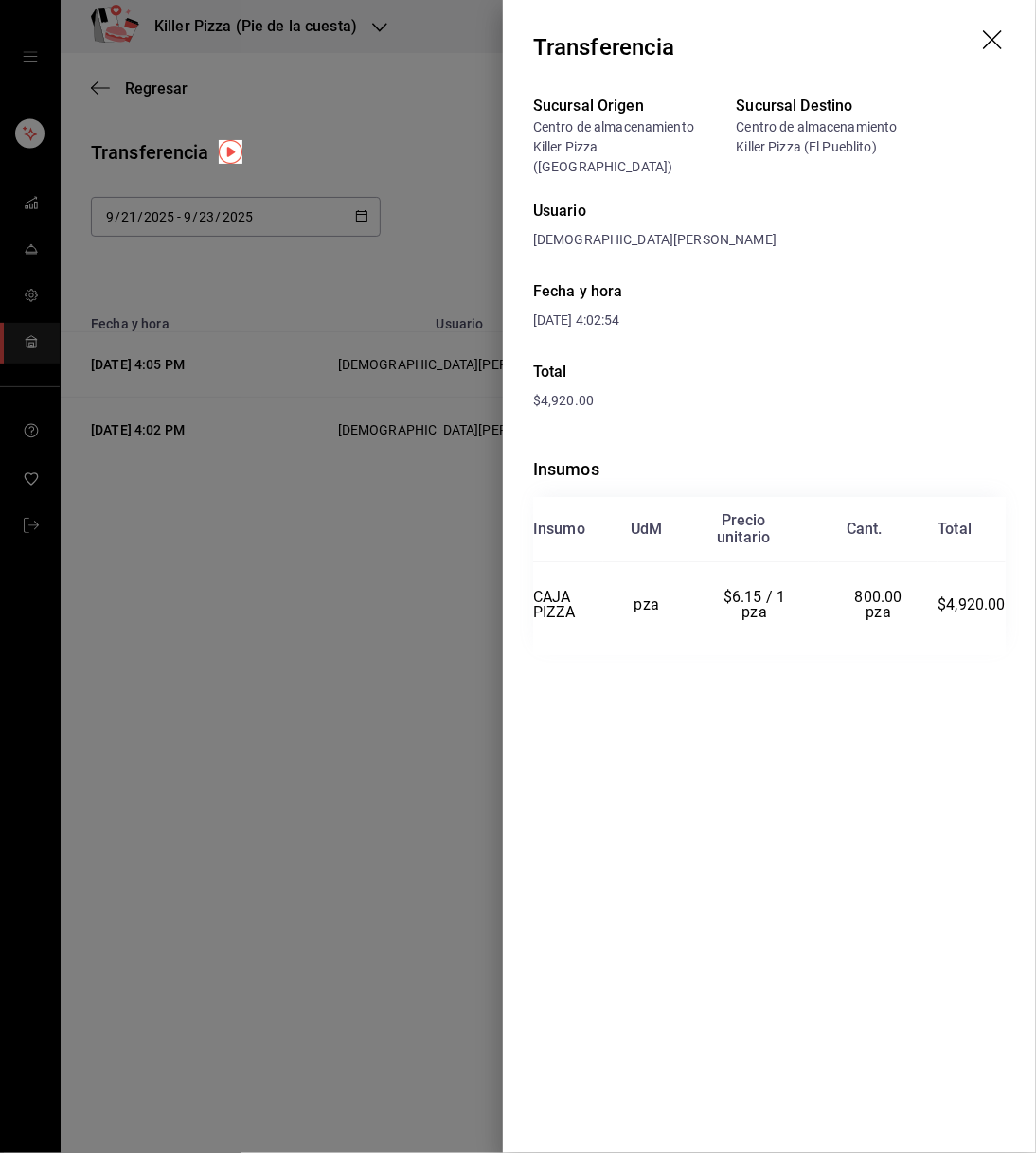
click at [988, 43] on icon "drag" at bounding box center [992, 39] width 19 height 19
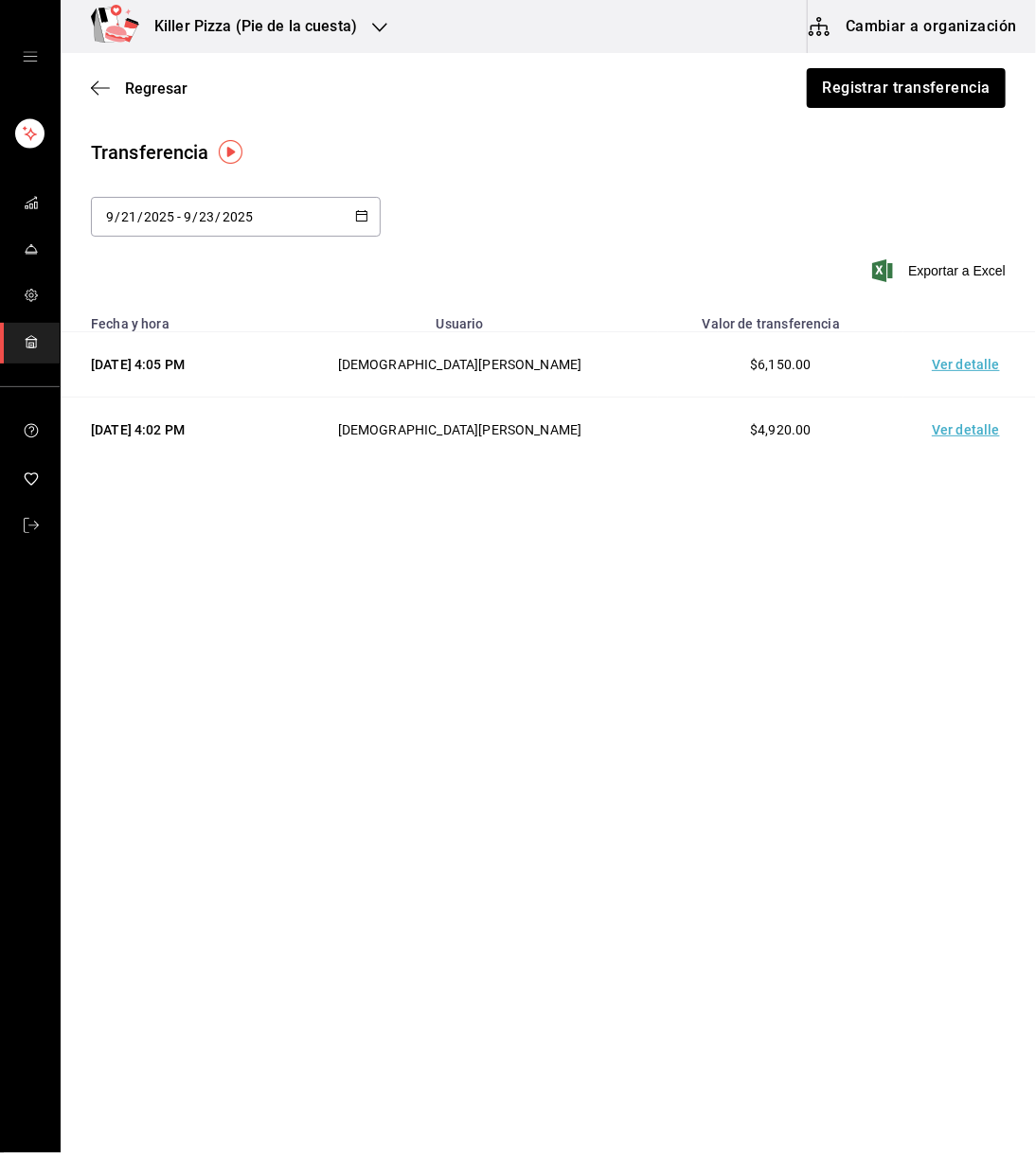
click at [974, 435] on td "Ver detalle" at bounding box center [970, 431] width 133 height 65
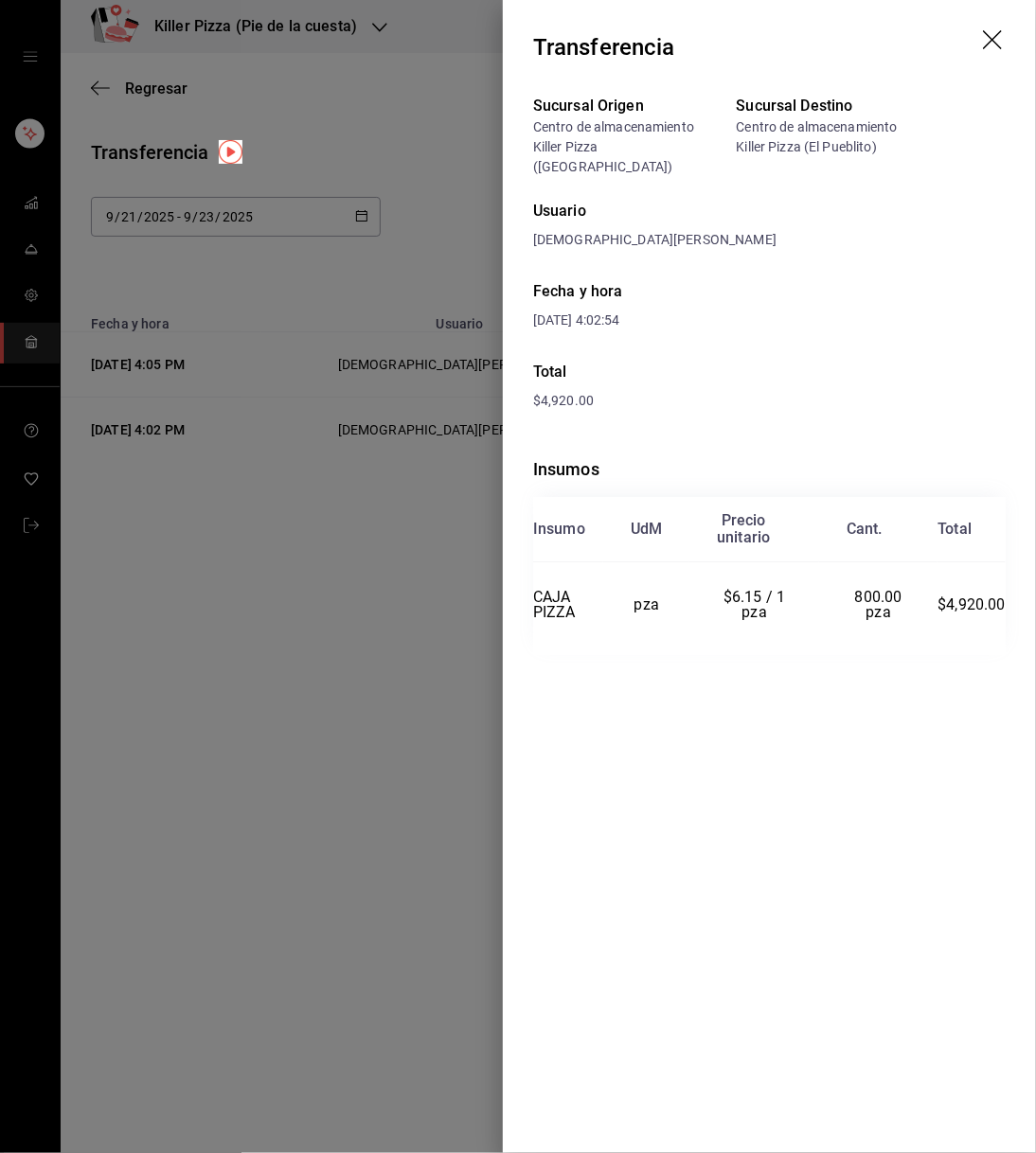
click at [1005, 44] on icon "drag" at bounding box center [994, 41] width 23 height 23
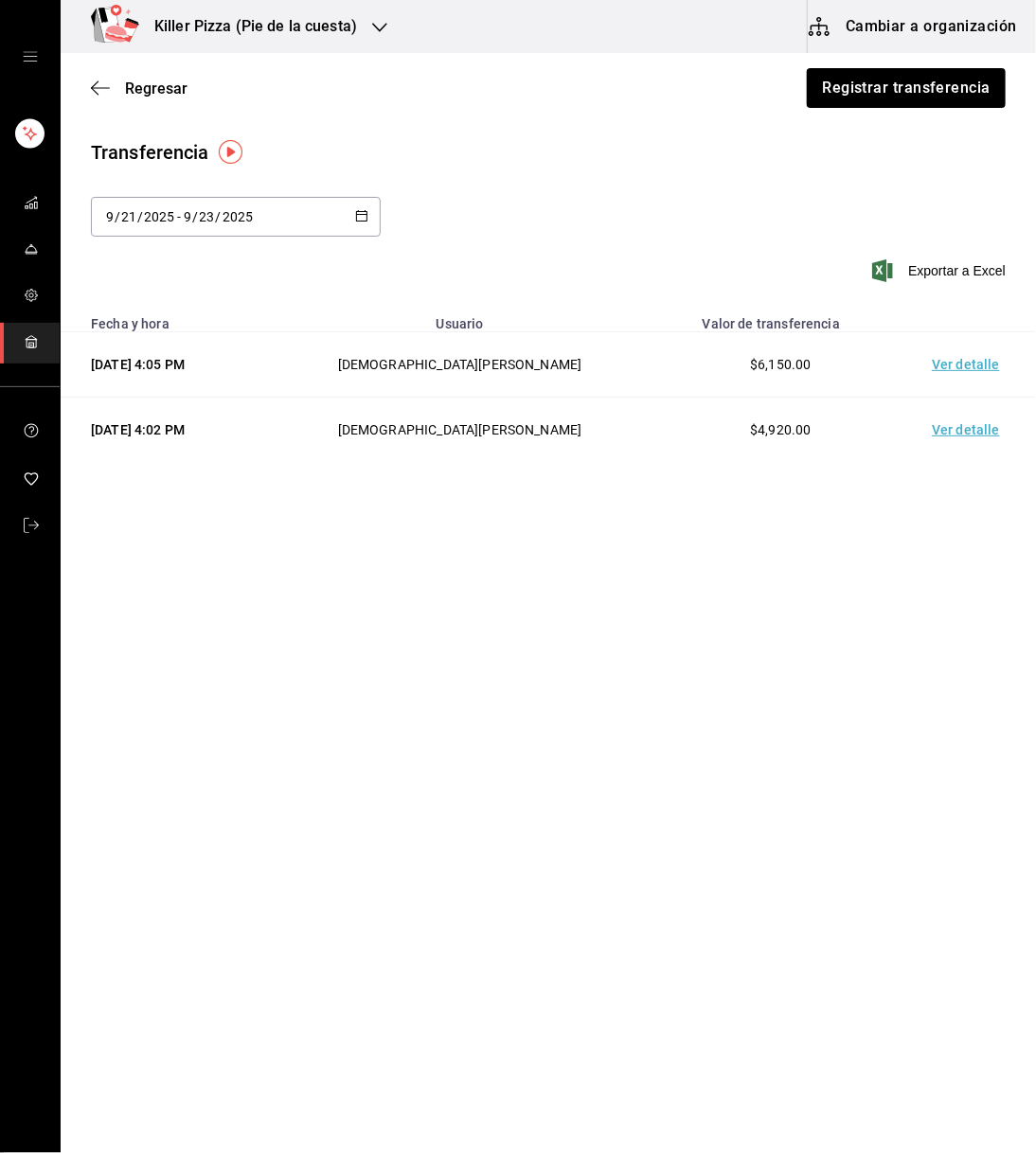
click at [959, 357] on td "Ver detalle" at bounding box center [970, 365] width 133 height 65
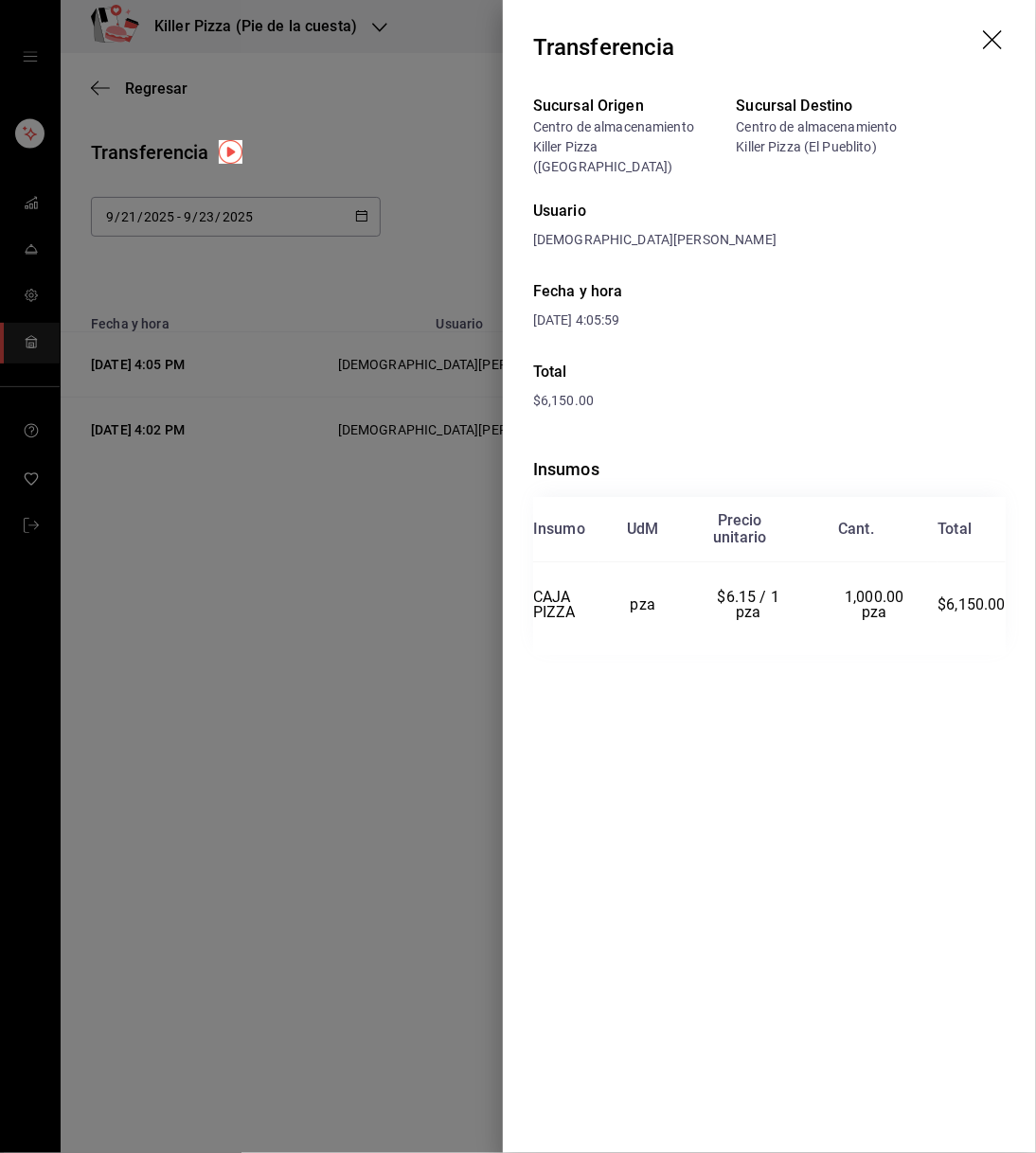
click at [992, 47] on icon "drag" at bounding box center [994, 41] width 23 height 23
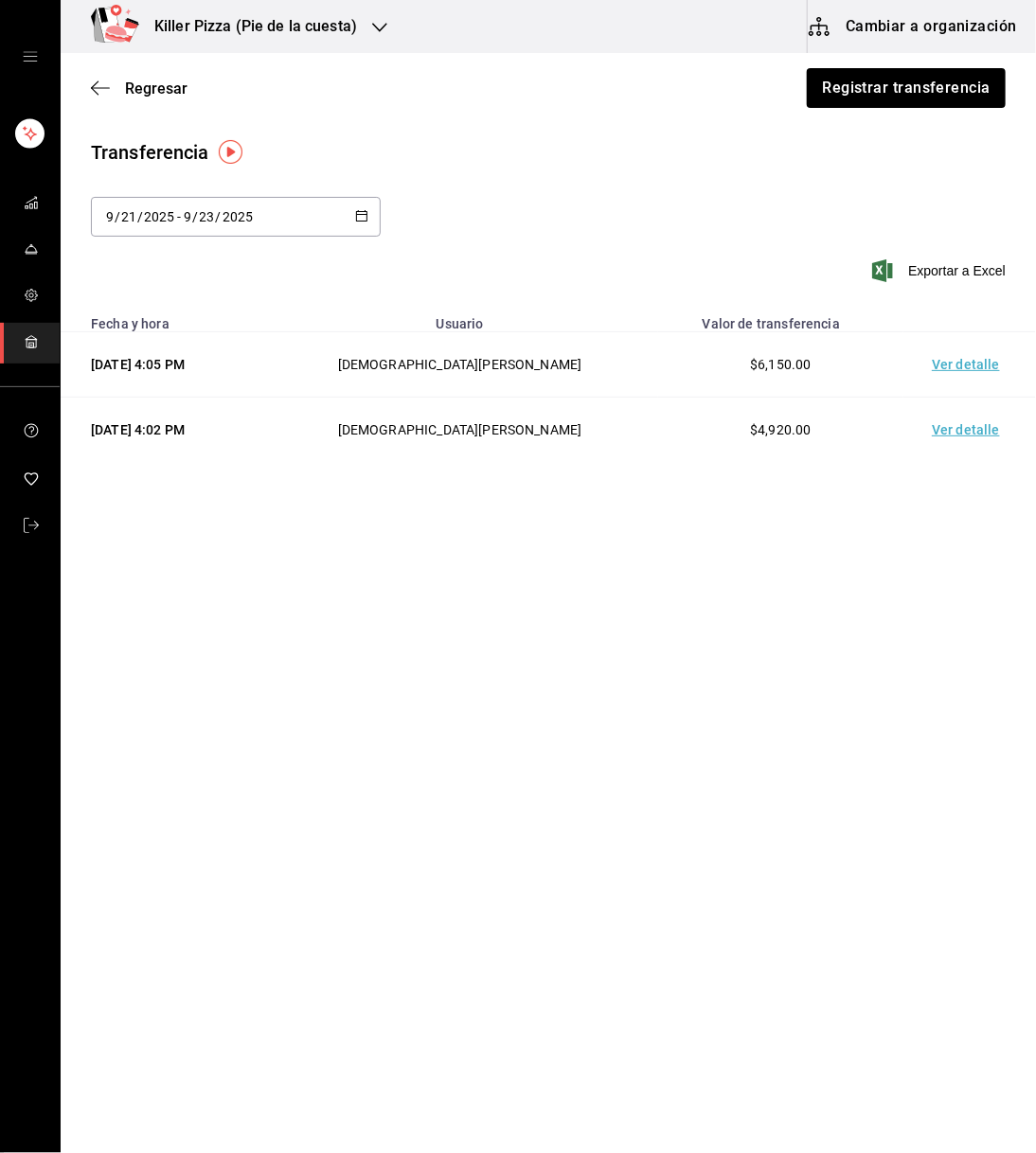
click at [950, 424] on td "Ver detalle" at bounding box center [970, 431] width 133 height 65
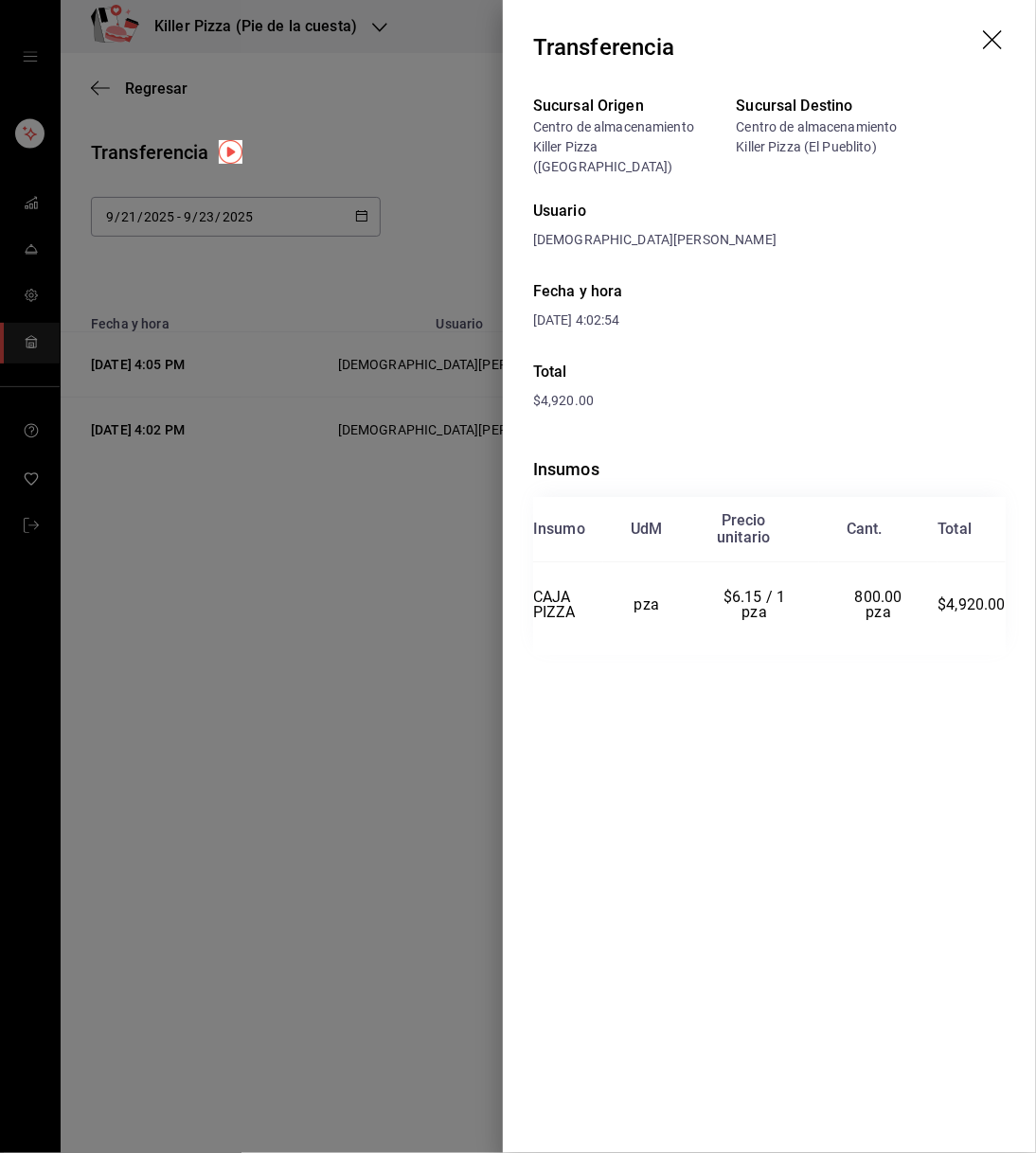
click at [992, 49] on icon "drag" at bounding box center [994, 41] width 23 height 23
